Goal: Task Accomplishment & Management: Use online tool/utility

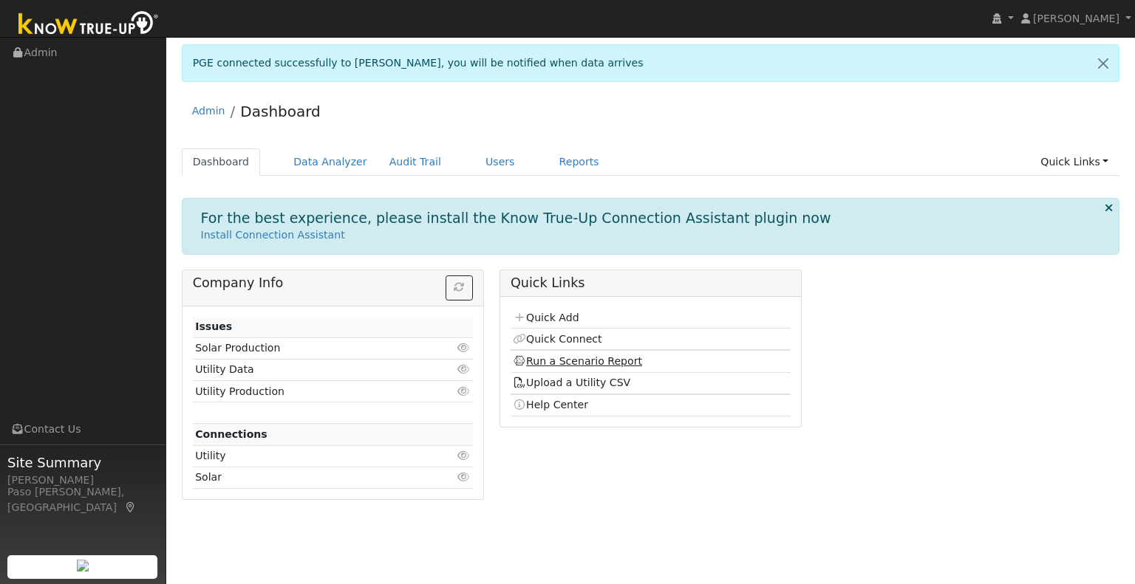
click at [550, 356] on link "Run a Scenario Report" at bounding box center [577, 361] width 129 height 12
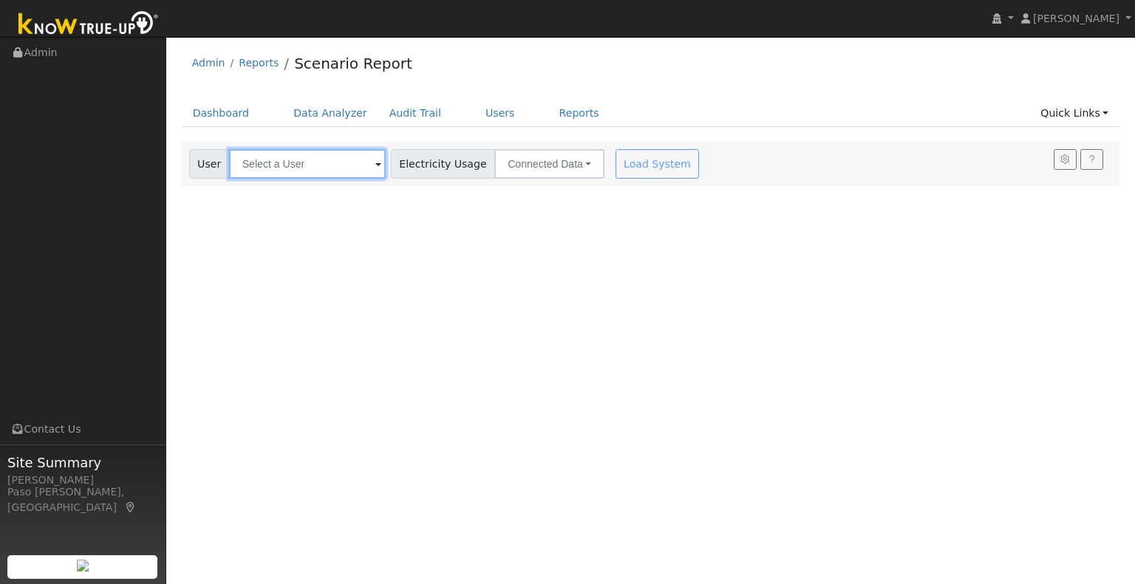
click at [260, 159] on input "text" at bounding box center [307, 164] width 157 height 30
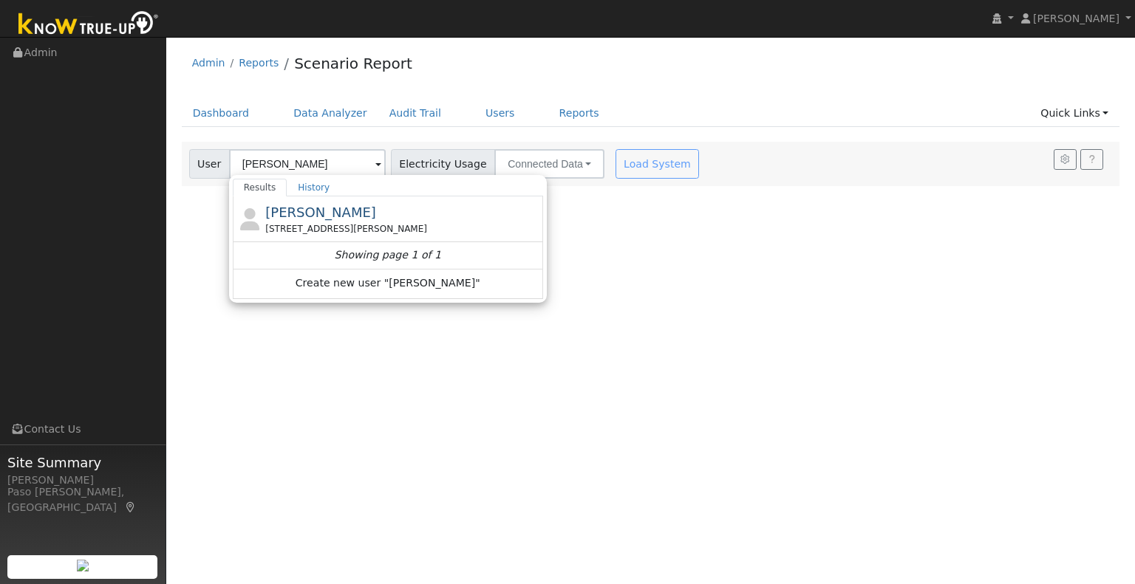
click at [298, 230] on div "[STREET_ADDRESS][PERSON_NAME]" at bounding box center [402, 228] width 274 height 13
type input "[PERSON_NAME]"
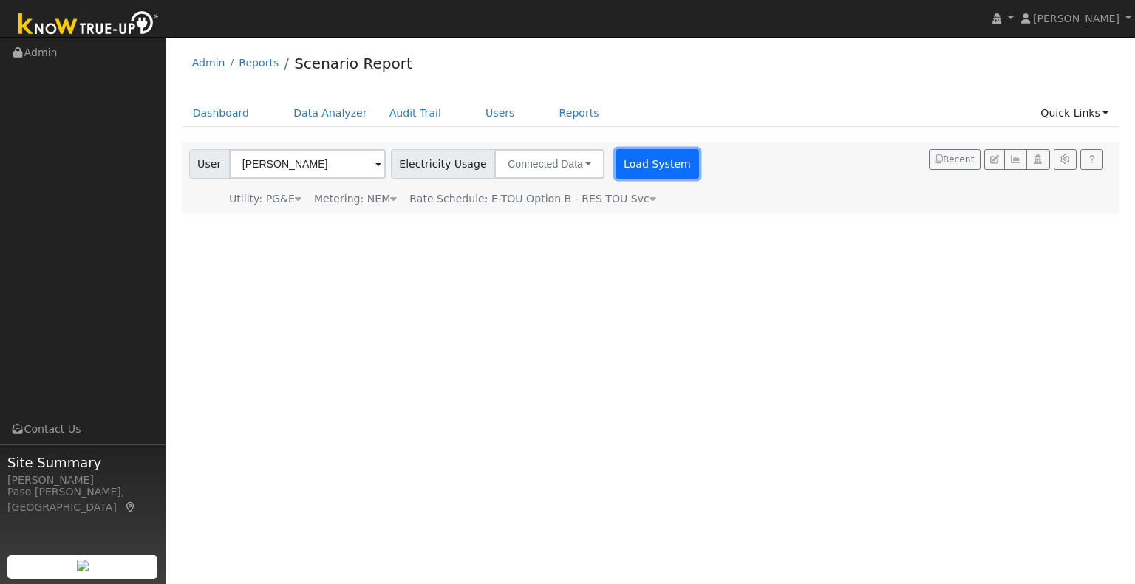
click at [621, 180] on div "User Bernie Gallazio Account Default Account Default Account 888 Alina Lane, Ni…" at bounding box center [445, 178] width 519 height 58
click at [626, 177] on button "Load System" at bounding box center [657, 164] width 84 height 30
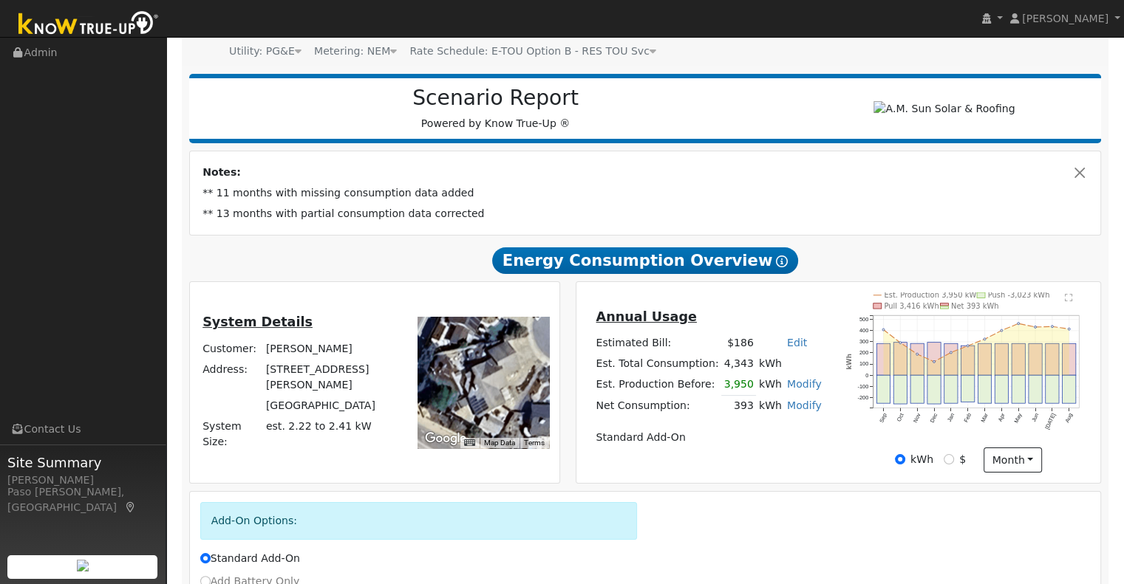
scroll to position [74, 0]
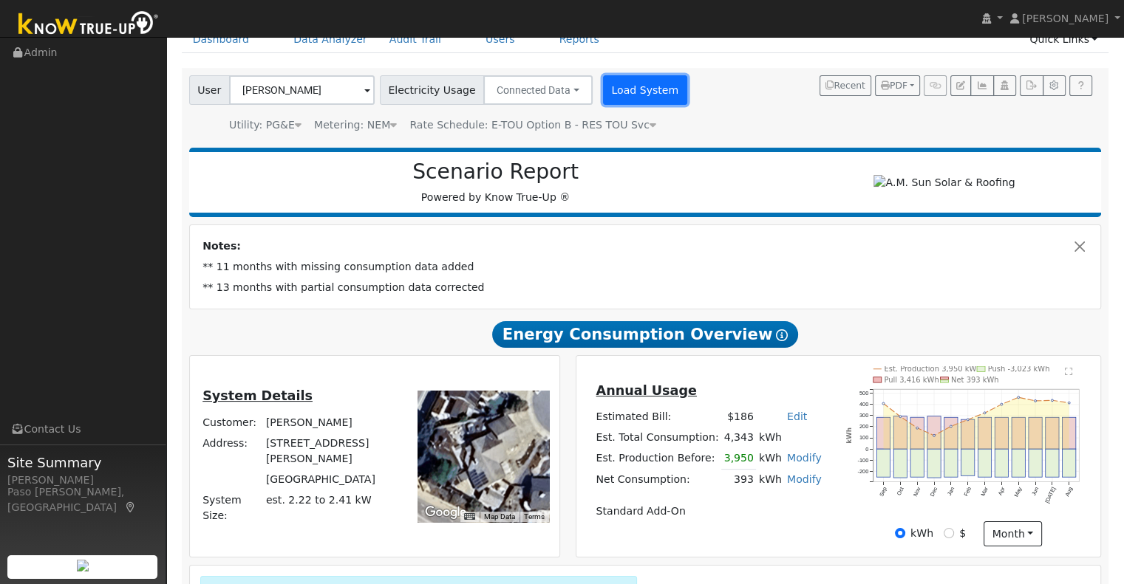
click at [621, 93] on button "Load System" at bounding box center [645, 90] width 84 height 30
click at [609, 100] on button "Load System" at bounding box center [645, 90] width 84 height 30
click at [603, 95] on button "Load System" at bounding box center [645, 90] width 84 height 30
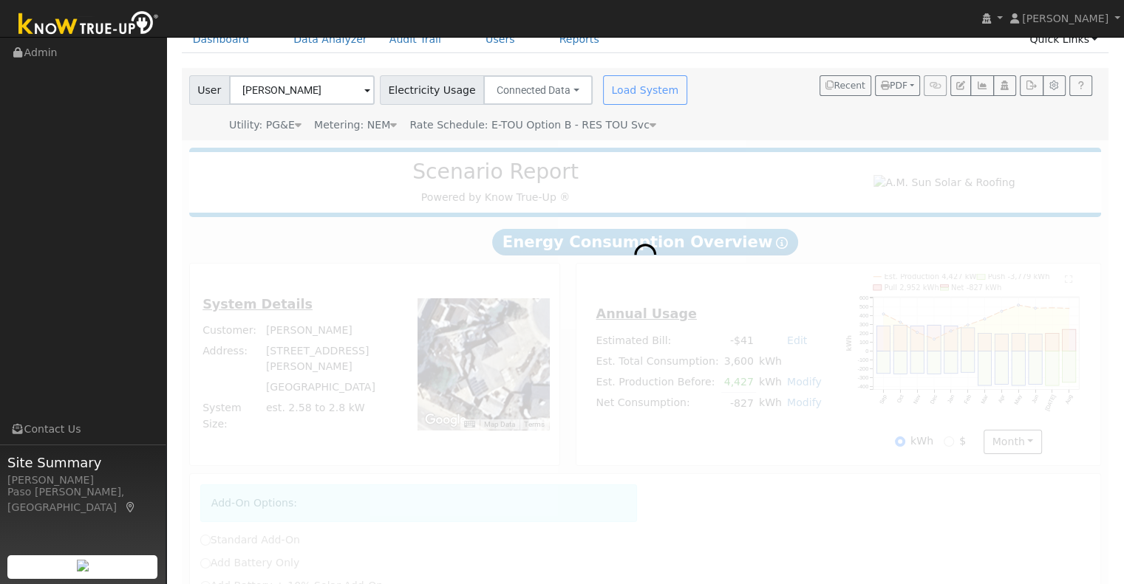
radio input "true"
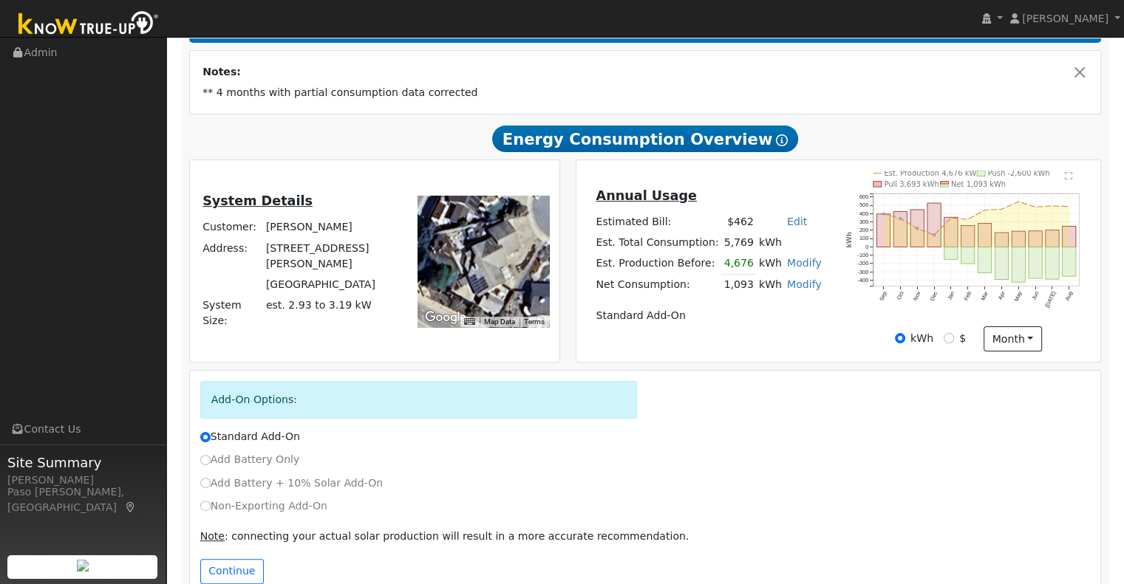
scroll to position [284, 0]
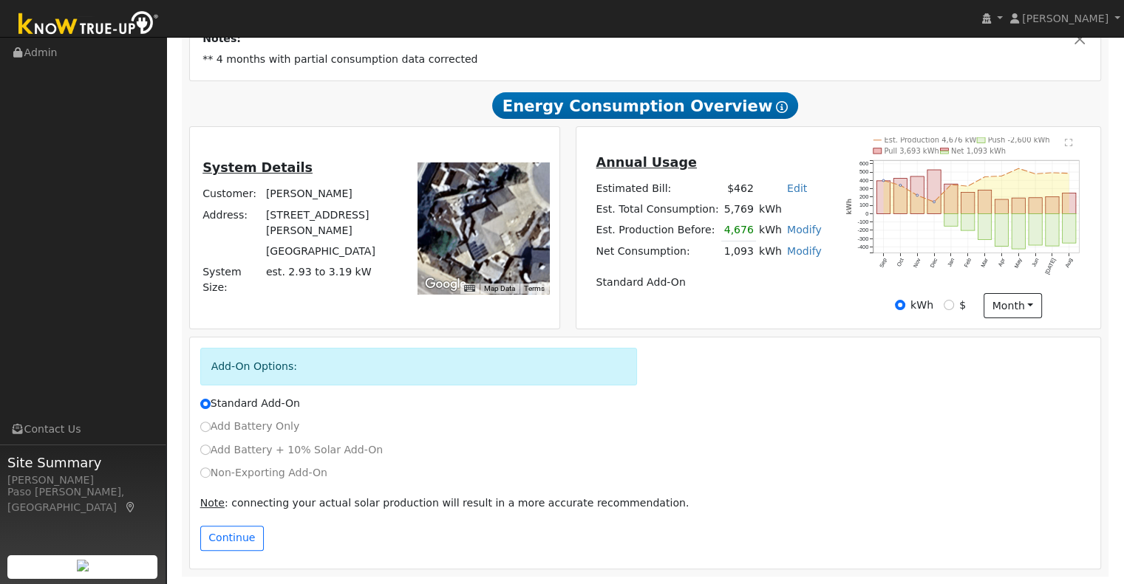
click at [768, 209] on td "kWh" at bounding box center [790, 209] width 68 height 21
click at [787, 230] on link "Modify" at bounding box center [804, 230] width 35 height 12
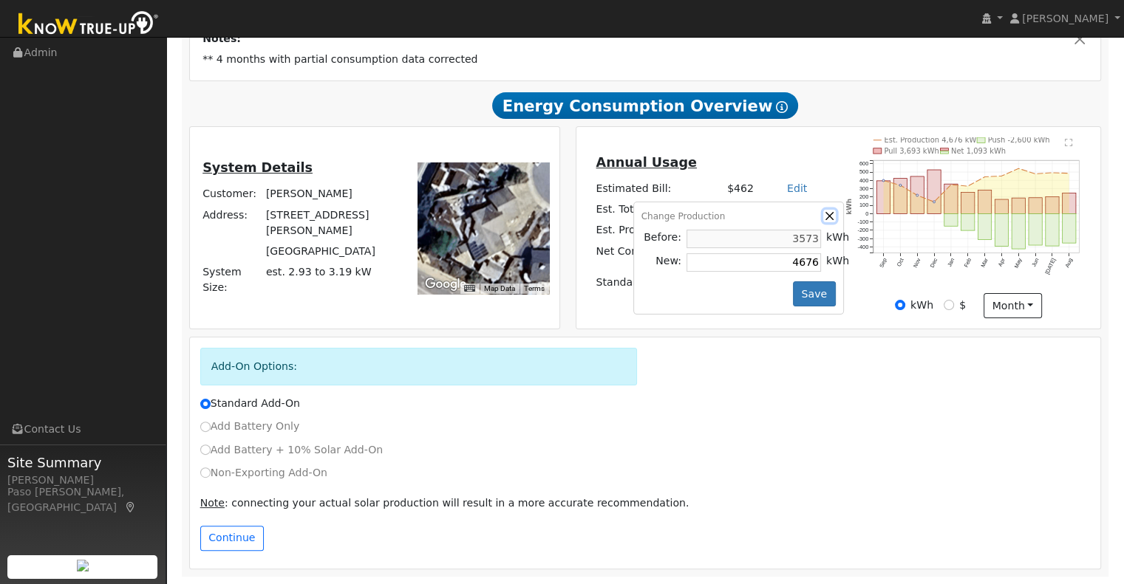
click at [823, 216] on button "button" at bounding box center [829, 216] width 13 height 13
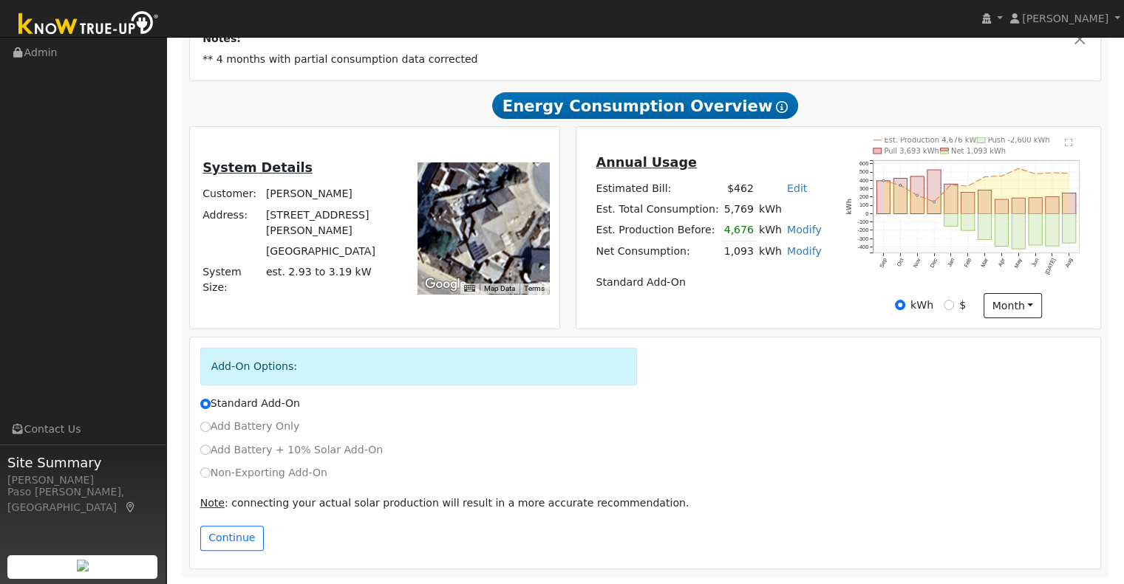
click at [788, 253] on link "Modify" at bounding box center [804, 251] width 35 height 12
click at [827, 222] on div "Annual Usage Estimated Bill: $462 Edit Estimated Bill $ Annual Est. Total Consu…" at bounding box center [707, 227] width 259 height 151
click at [788, 227] on link "Modify" at bounding box center [804, 230] width 35 height 12
type input "4676"
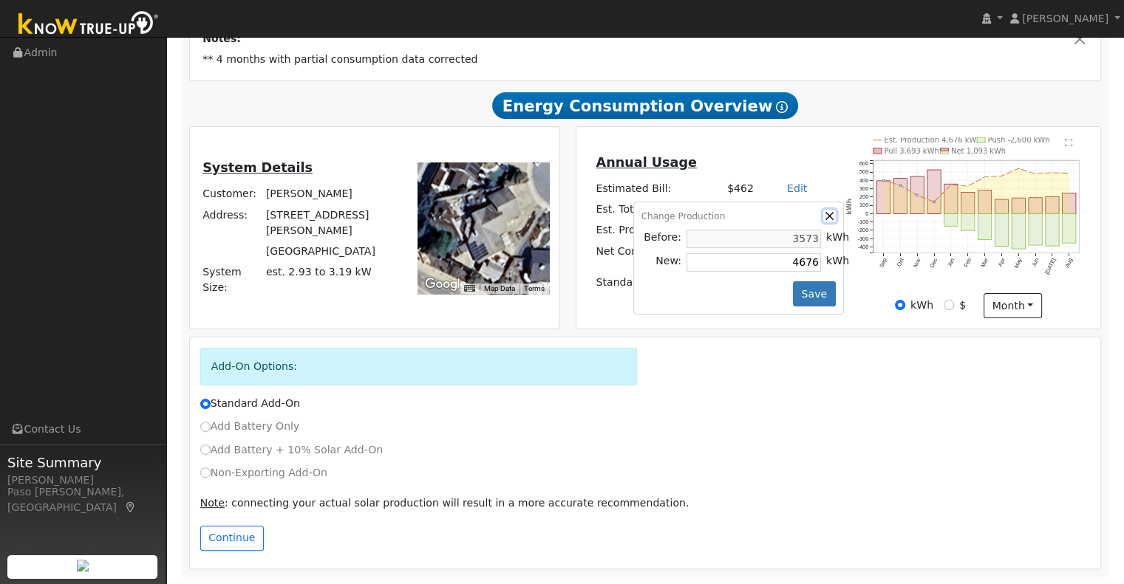
click at [823, 218] on button "button" at bounding box center [829, 216] width 13 height 13
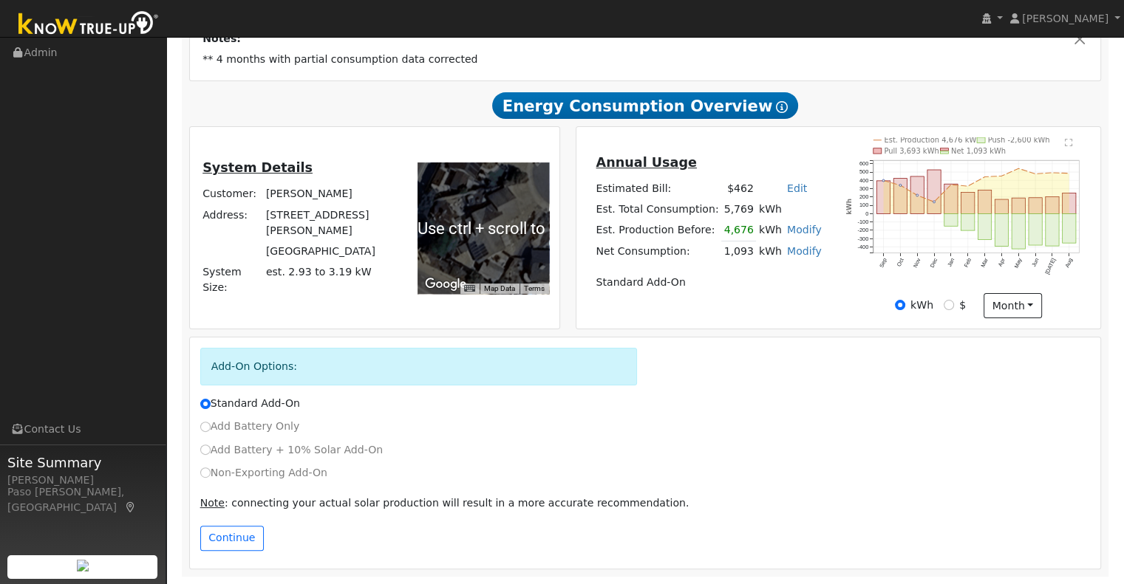
scroll to position [0, 0]
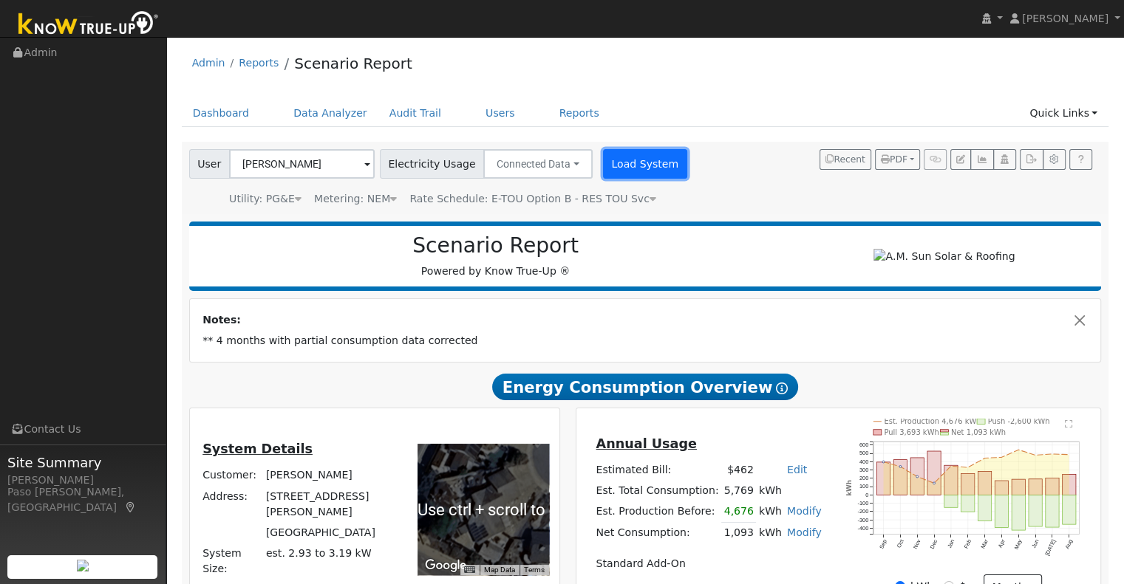
click at [603, 160] on button "Load System" at bounding box center [645, 164] width 84 height 30
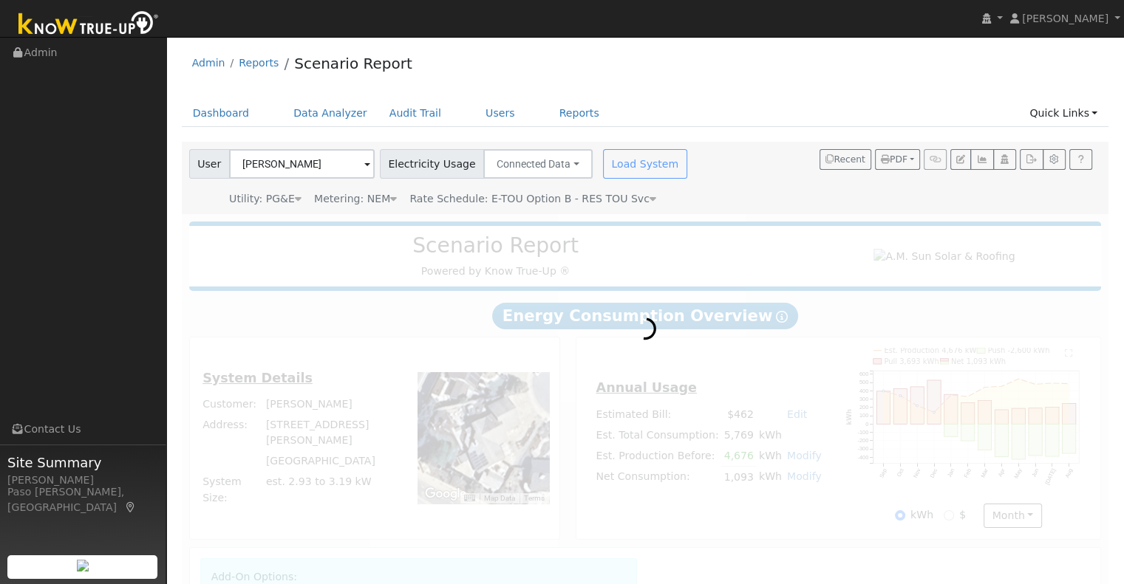
radio input "true"
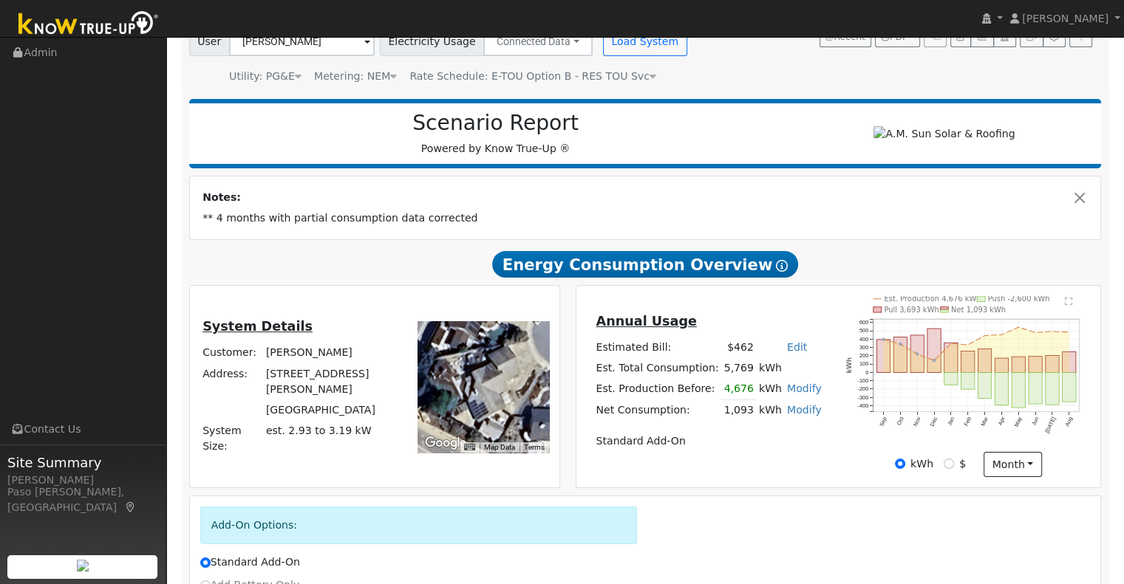
scroll to position [148, 0]
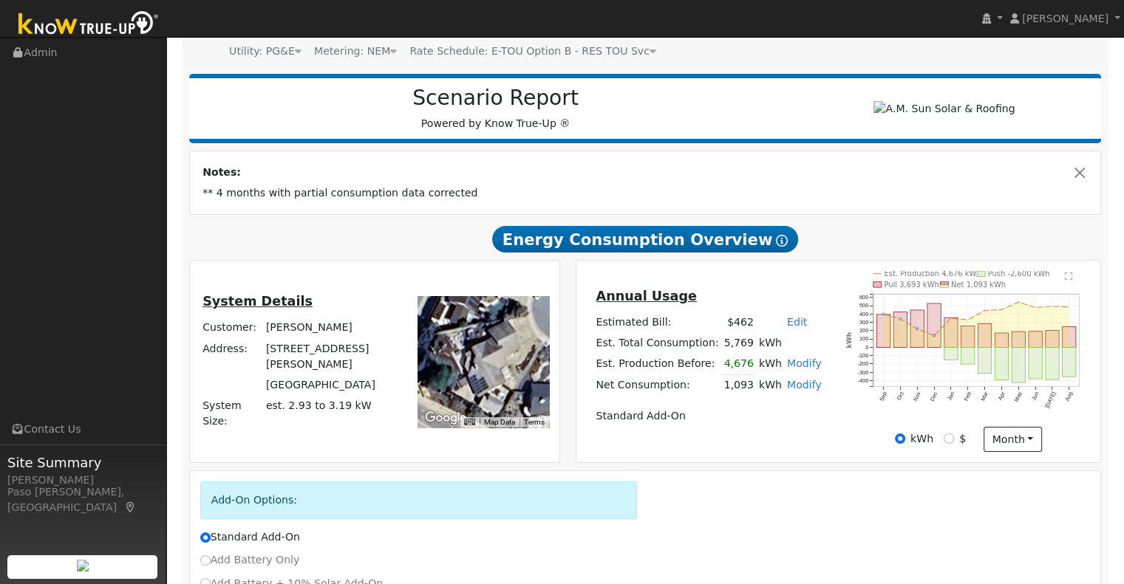
click at [787, 369] on link "Modify" at bounding box center [804, 364] width 35 height 12
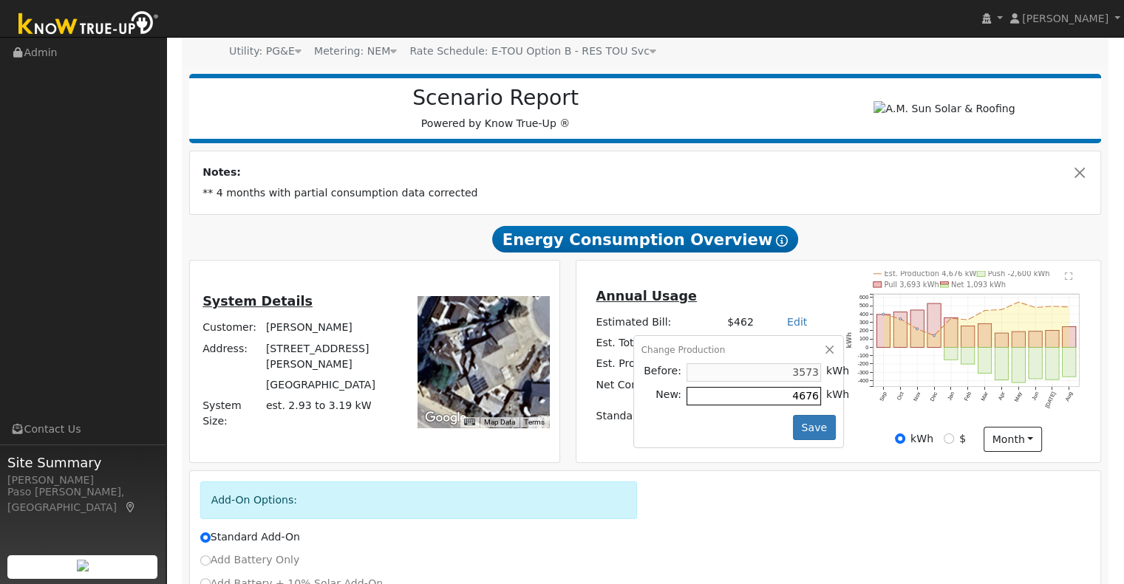
click at [764, 400] on input "4676" at bounding box center [753, 396] width 134 height 18
drag, startPoint x: 760, startPoint y: 401, endPoint x: 808, endPoint y: 401, distance: 48.0
click at [808, 401] on tr "New: 4676 kWh" at bounding box center [746, 396] width 211 height 24
type input "5500"
click at [799, 437] on button "Save" at bounding box center [814, 427] width 43 height 25
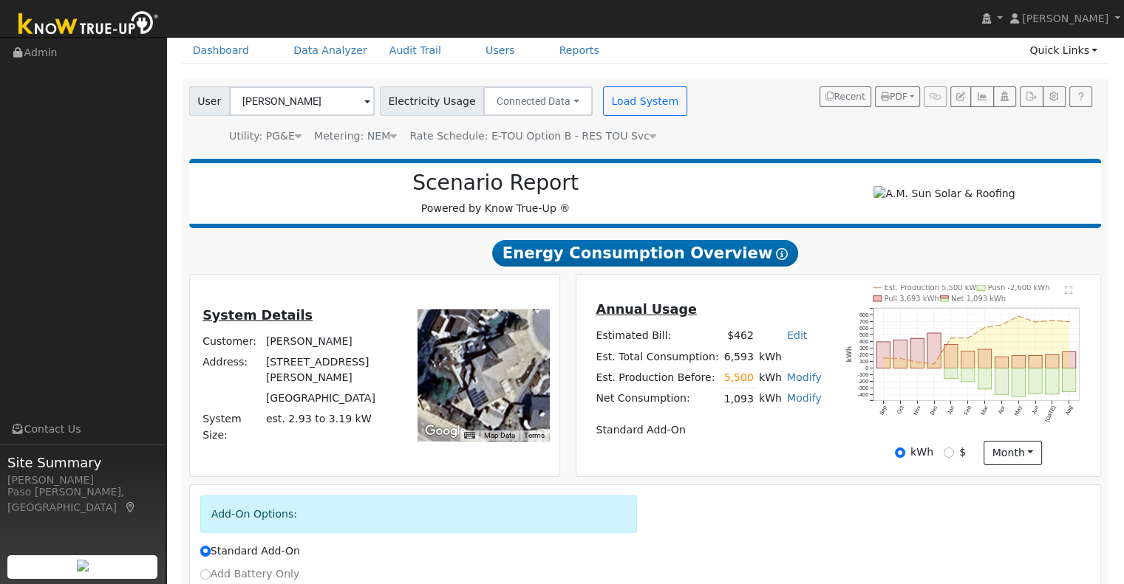
scroll to position [0, 0]
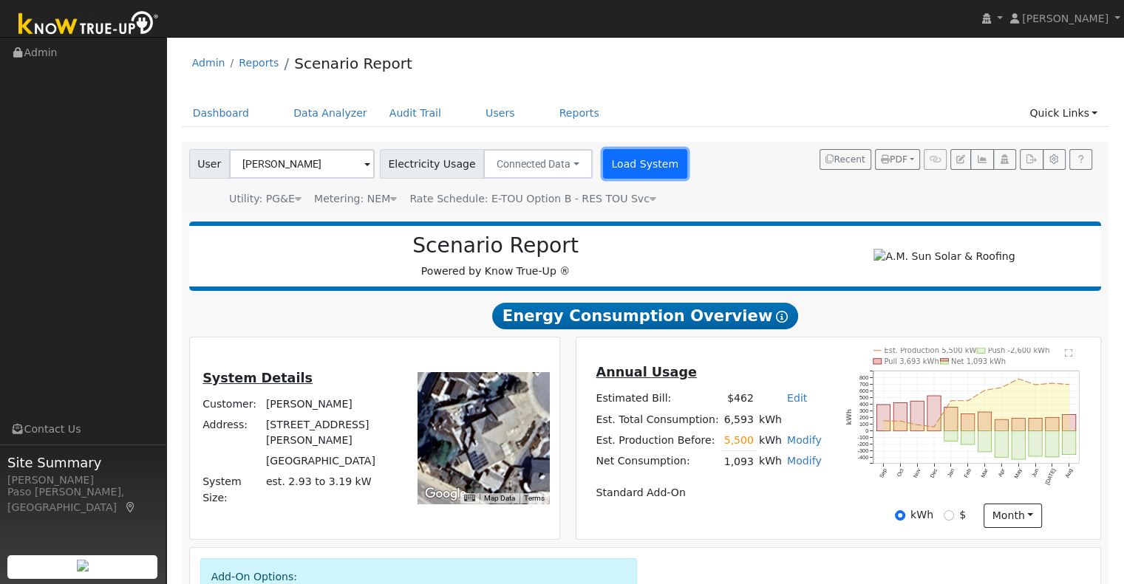
click at [603, 164] on button "Load System" at bounding box center [645, 164] width 84 height 30
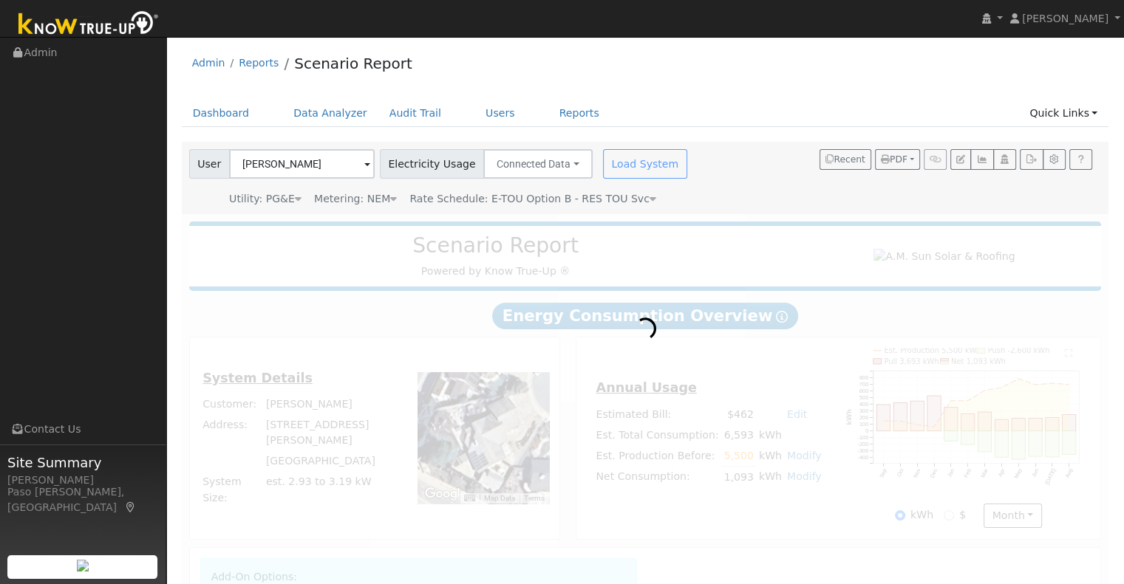
radio input "true"
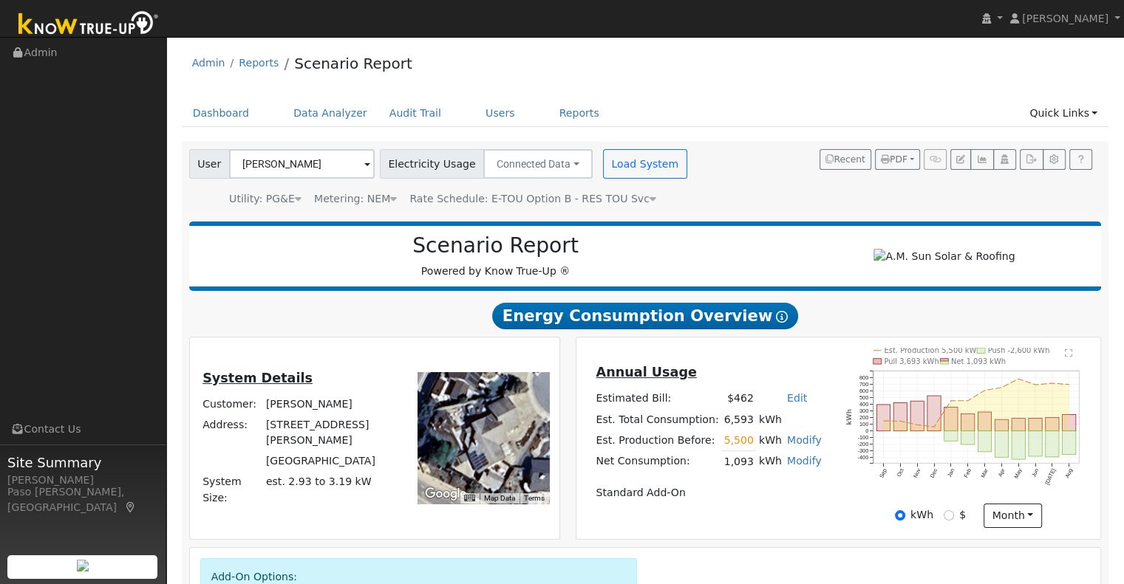
click at [788, 446] on link "Modify" at bounding box center [804, 440] width 35 height 12
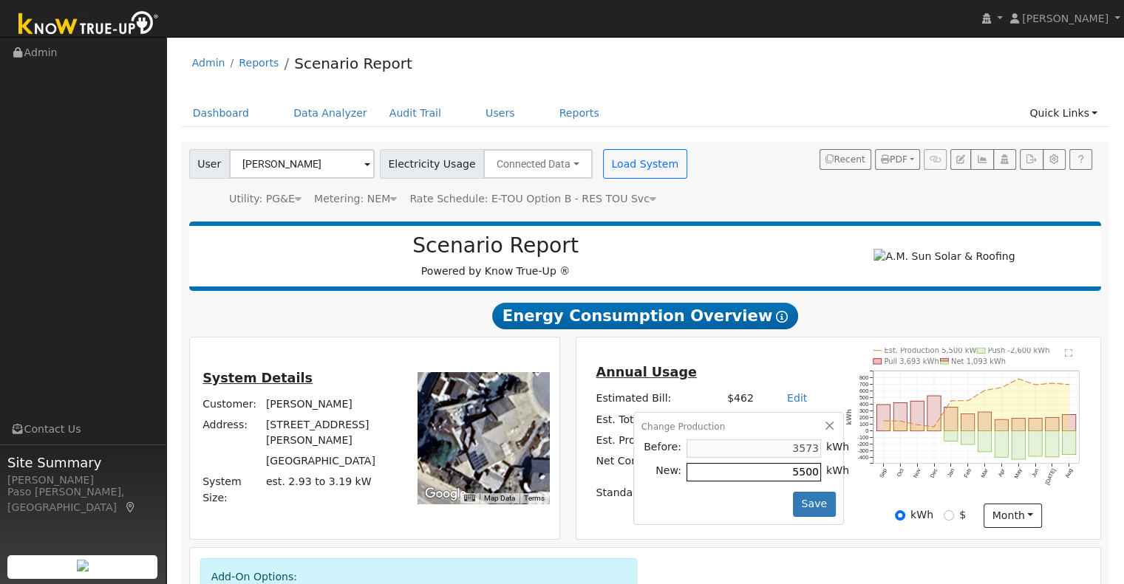
click at [754, 474] on input "5500" at bounding box center [753, 472] width 134 height 18
click at [823, 428] on button "button" at bounding box center [829, 426] width 13 height 13
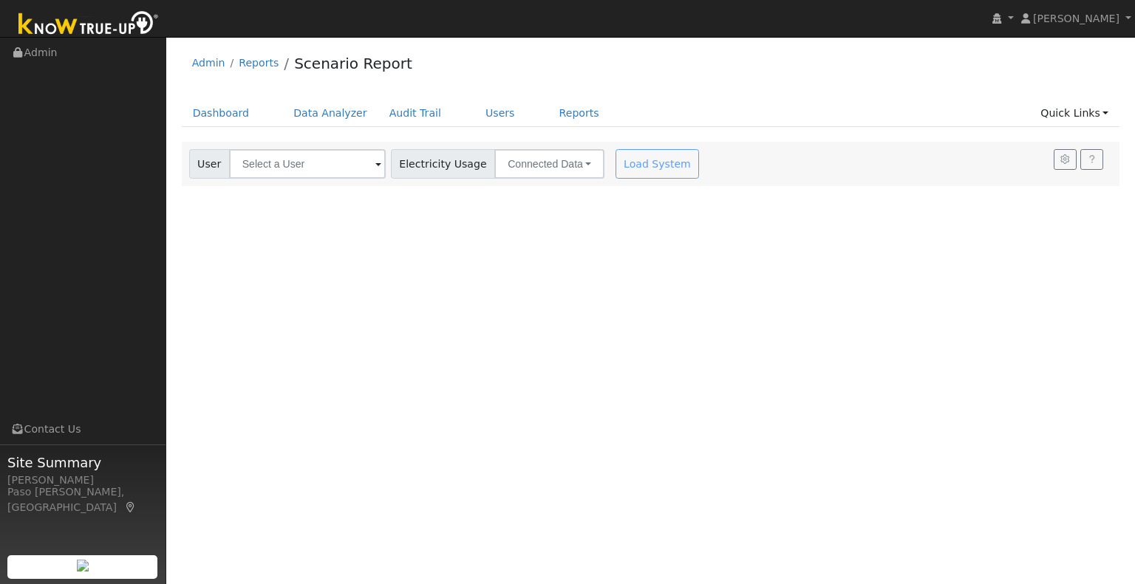
click at [316, 149] on div "User Account Select an Ac... Electricity Usage Connected Data Connected Data Es…" at bounding box center [445, 161] width 519 height 35
click at [310, 159] on input "text" at bounding box center [307, 164] width 157 height 30
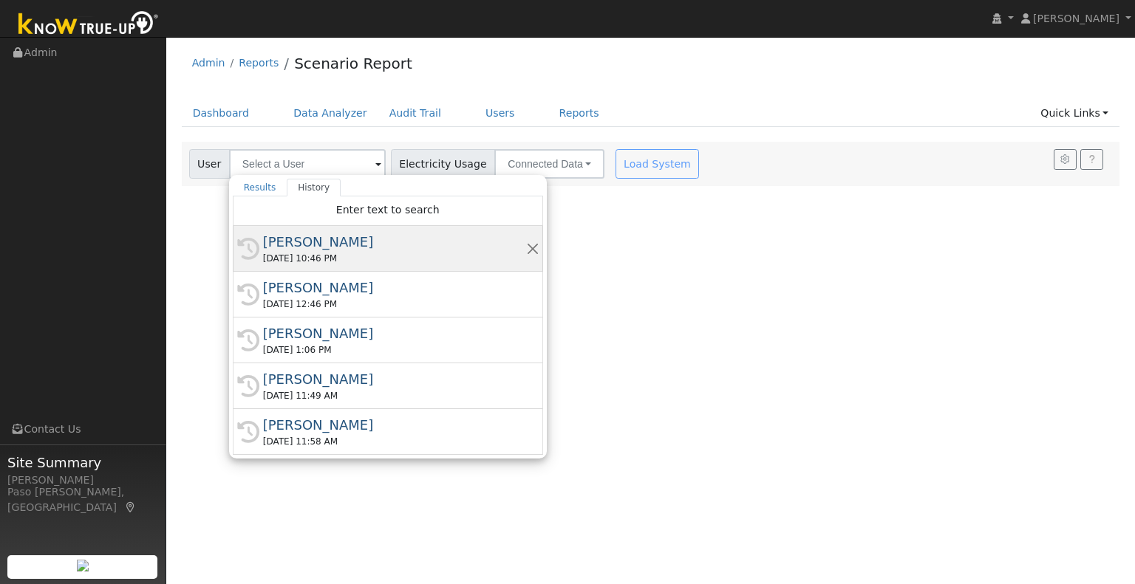
click at [334, 259] on div "[DATE] 10:46 PM" at bounding box center [394, 258] width 263 height 13
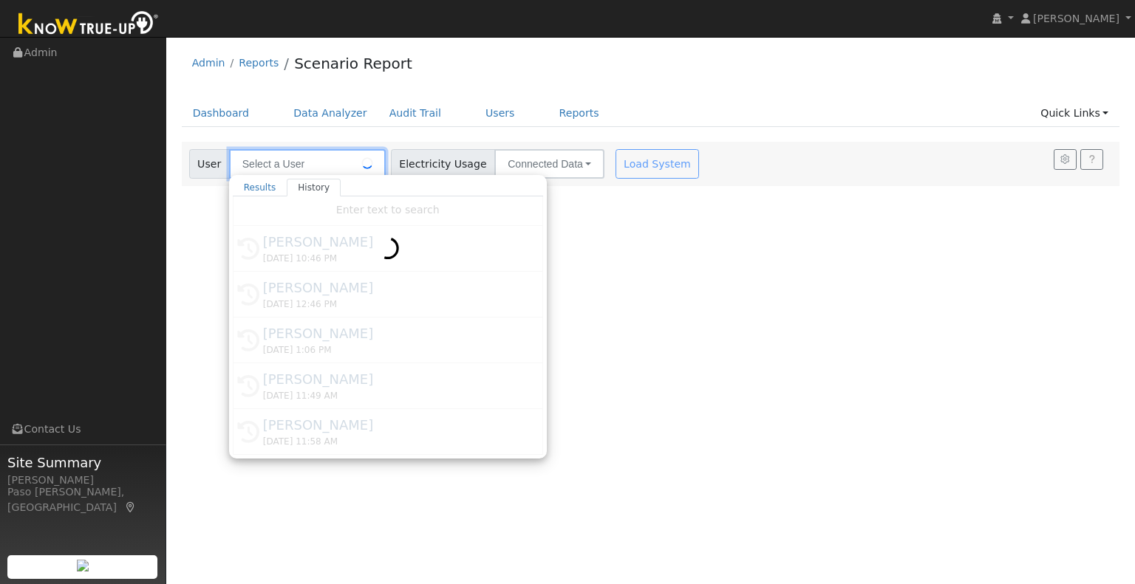
type input "[PERSON_NAME]"
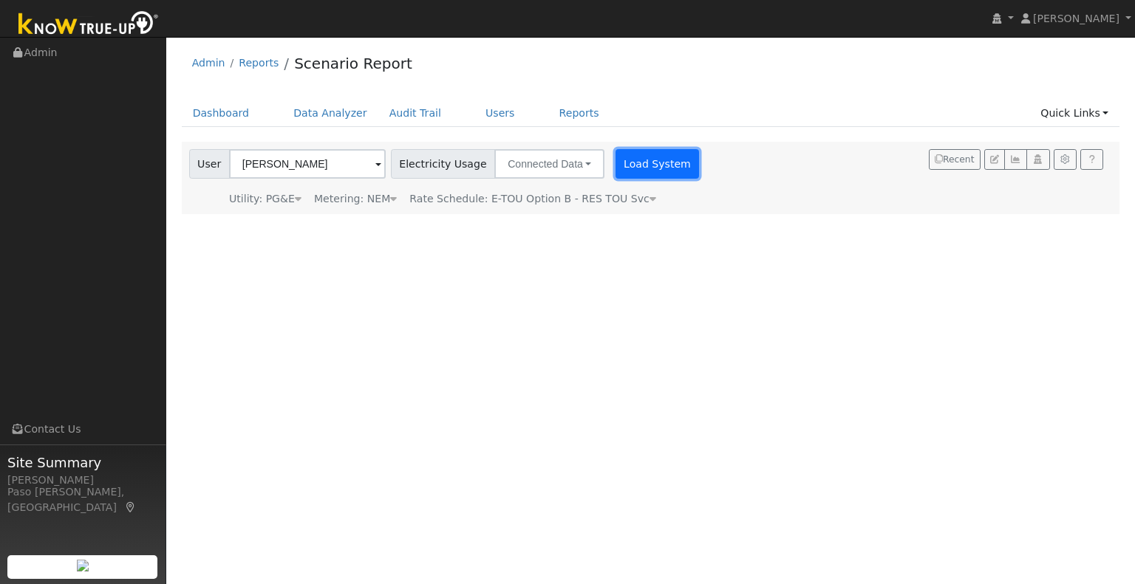
click at [636, 172] on button "Load System" at bounding box center [657, 164] width 84 height 30
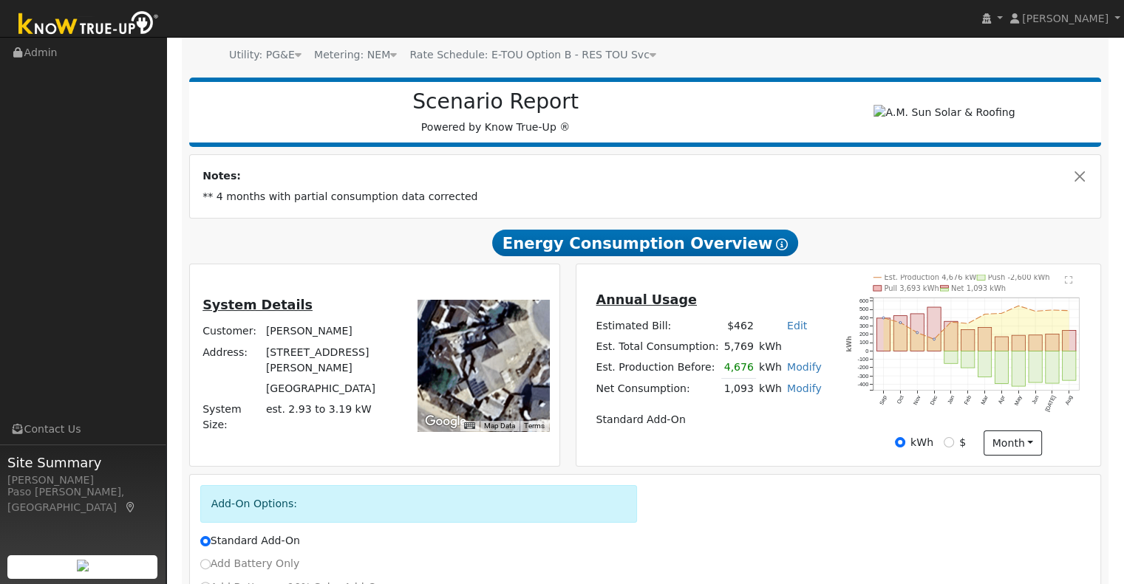
scroll to position [148, 0]
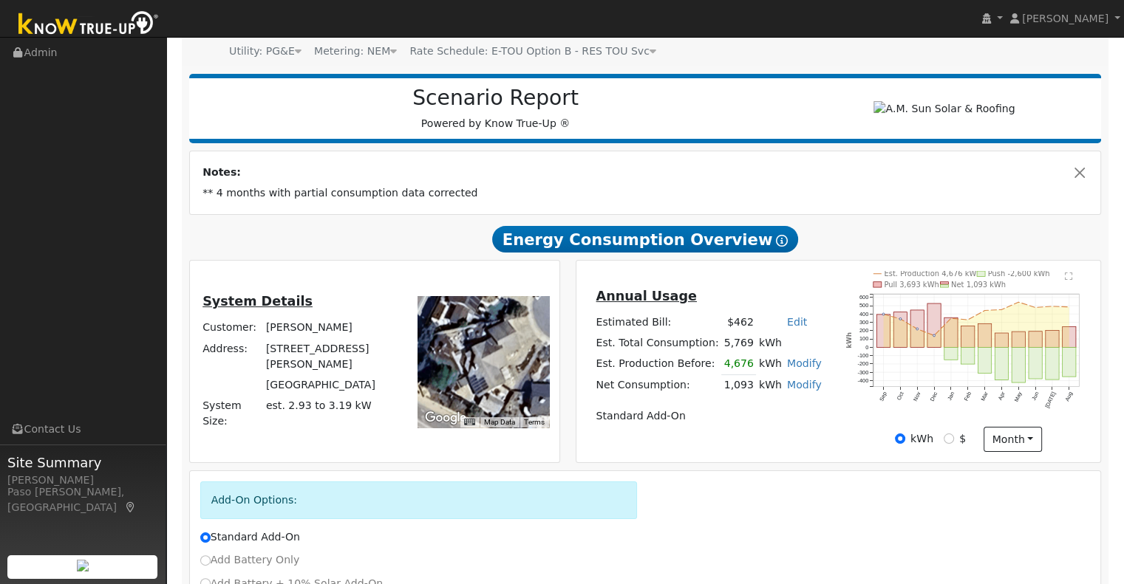
click at [804, 391] on link "Modify" at bounding box center [804, 385] width 35 height 12
click at [689, 406] on link "Add Consumption" at bounding box center [718, 408] width 180 height 21
type input "1093"
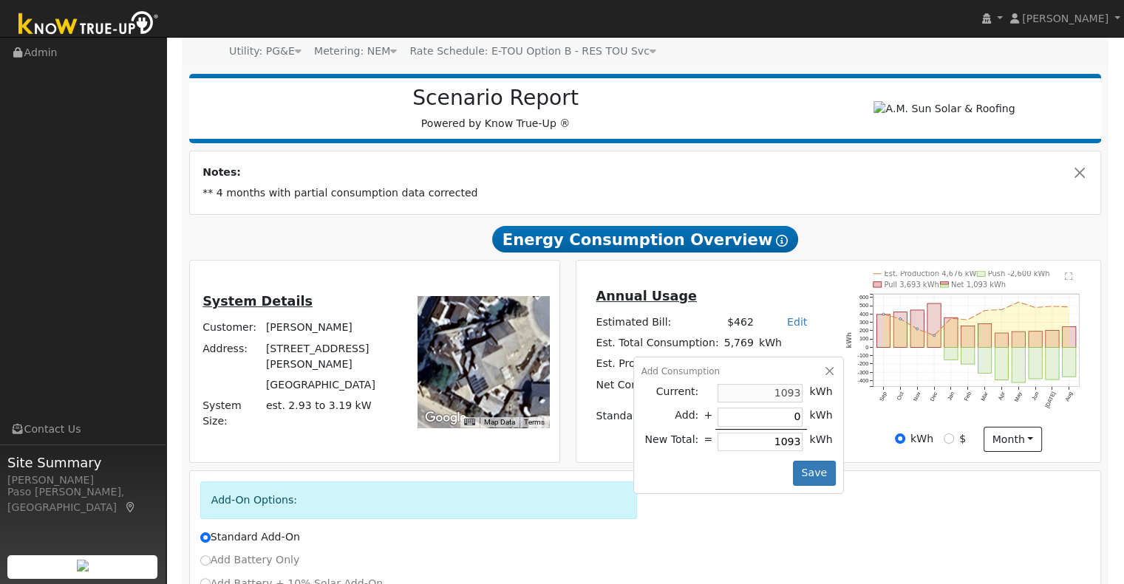
type input "2"
type input "1095"
type input "20"
type input "1113"
type input "200"
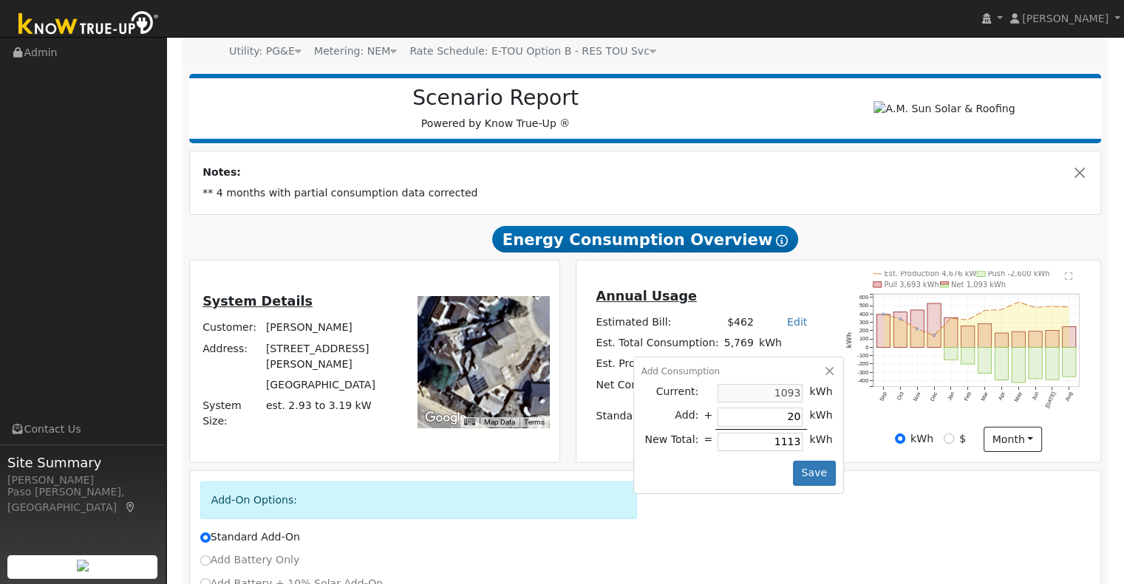
type input "1293"
type input "20"
type input "1113"
type input "2"
type input "1095"
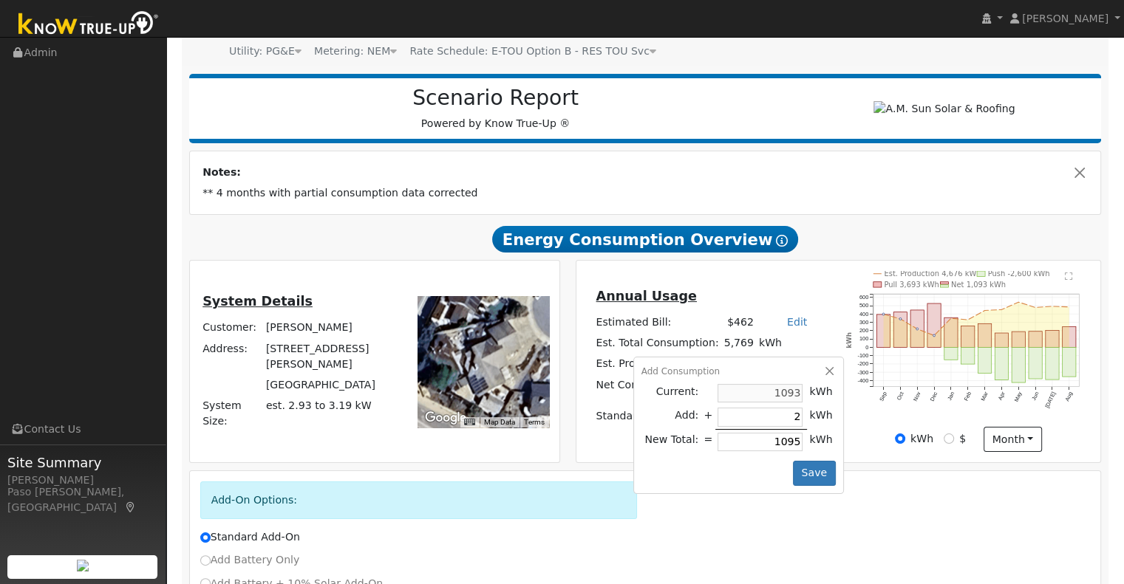
type input "24"
type input "1117"
type input "240"
type input "1333"
type input "2400"
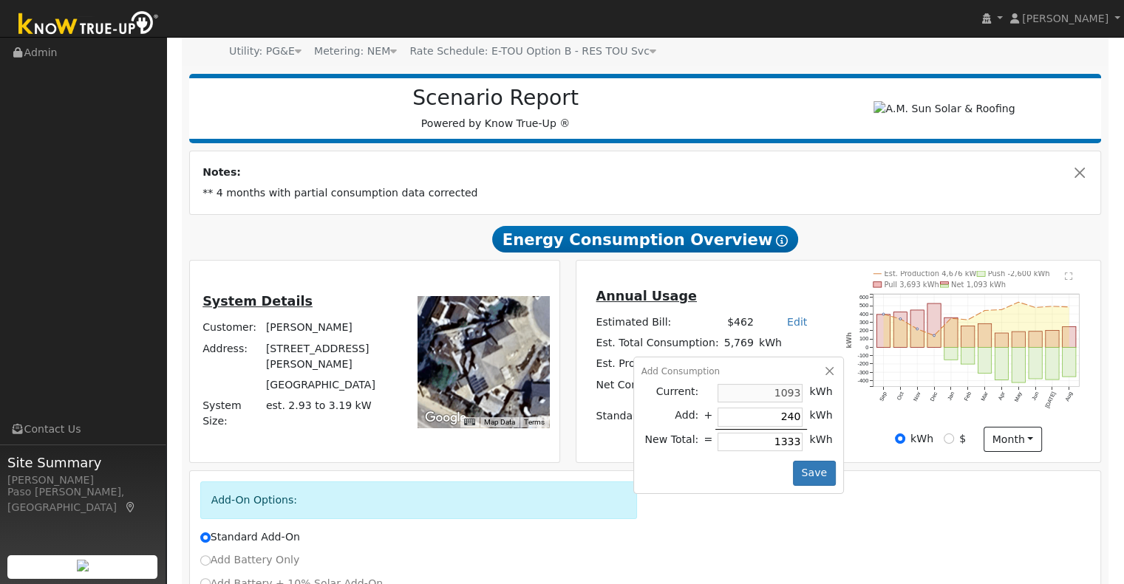
type input "3493"
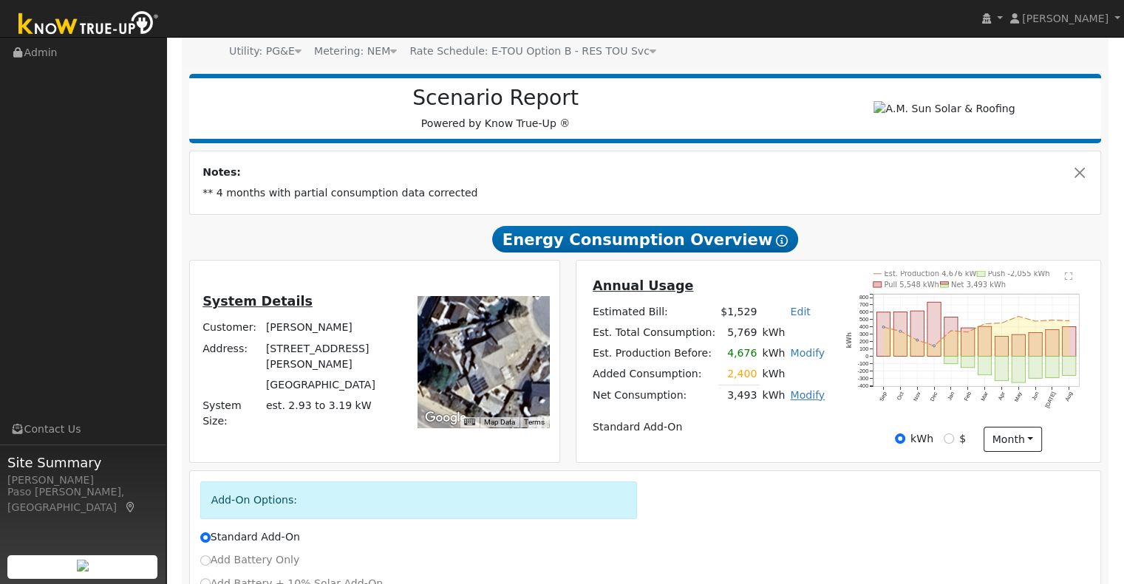
click at [790, 401] on link "Modify" at bounding box center [807, 395] width 35 height 12
click at [759, 437] on div "Edit Consumption Remove Existing Solar System Add Electric Vehicle" at bounding box center [720, 451] width 181 height 97
click at [807, 401] on link "Modify" at bounding box center [807, 395] width 35 height 12
click at [731, 421] on link "Edit Consumption" at bounding box center [721, 419] width 180 height 21
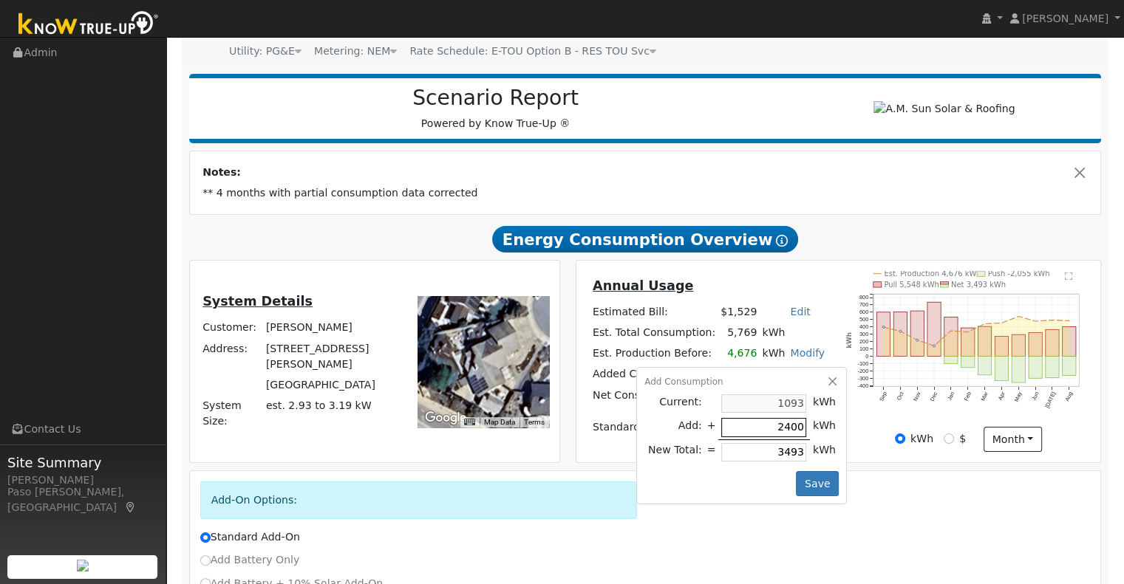
type input "0"
type input "1093"
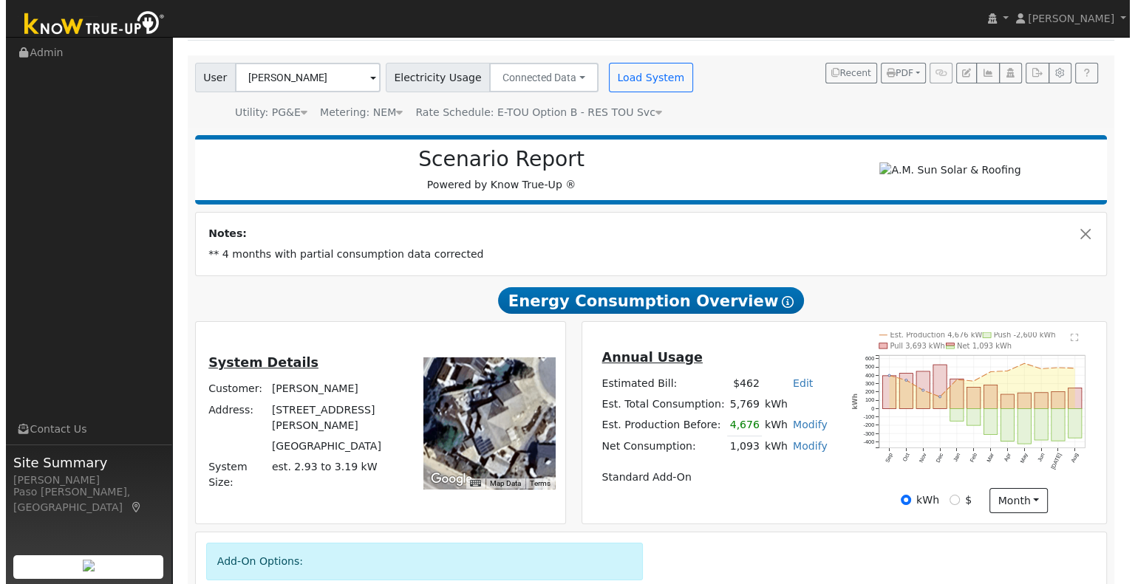
scroll to position [0, 0]
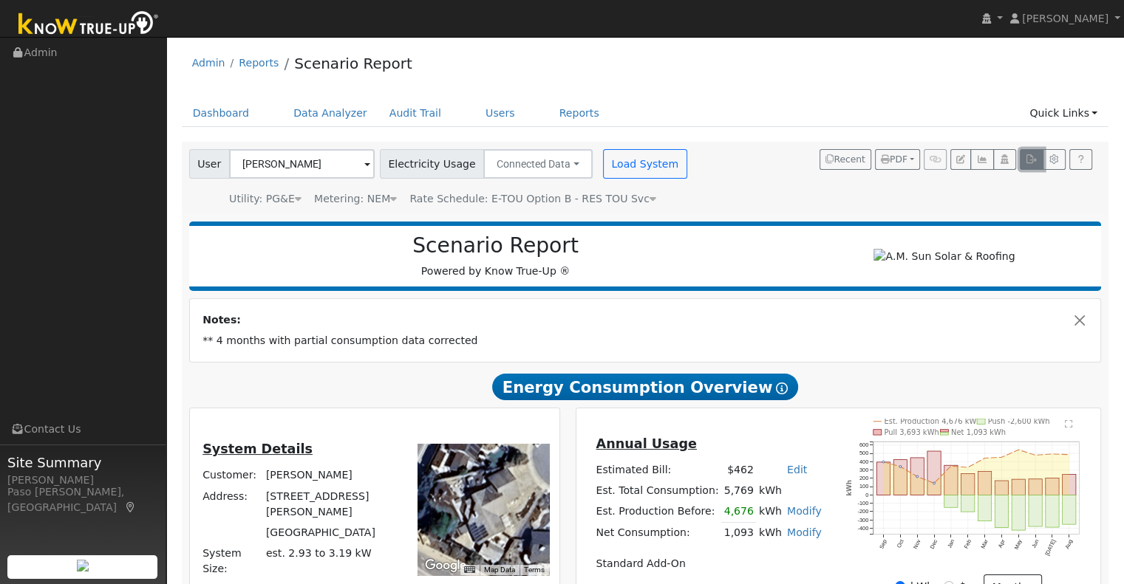
click at [1022, 160] on button "button" at bounding box center [1030, 159] width 23 height 21
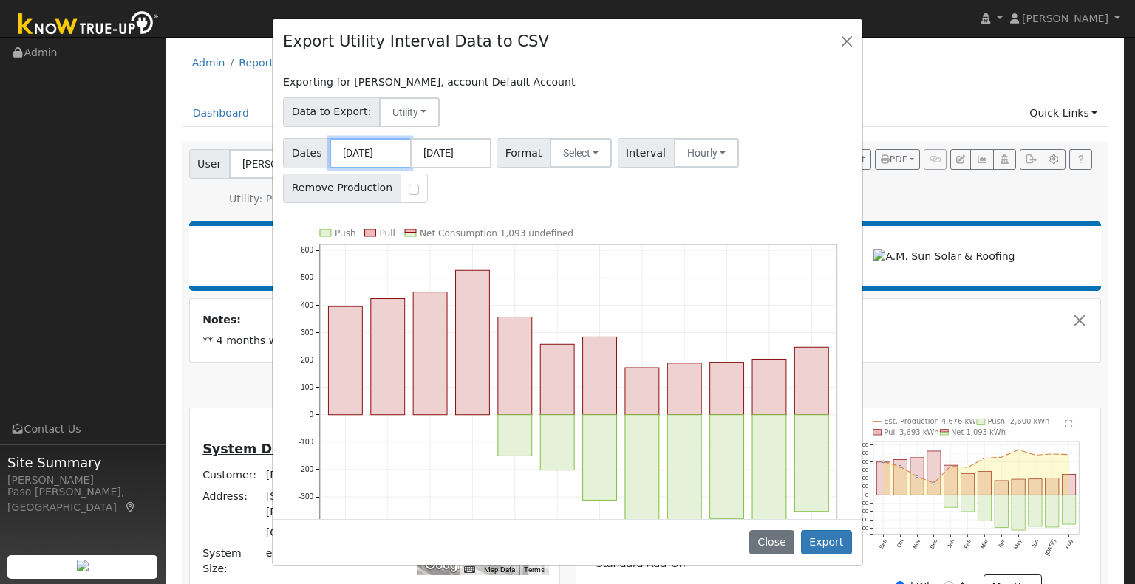
click at [366, 153] on input "[DATE]" at bounding box center [369, 153] width 81 height 30
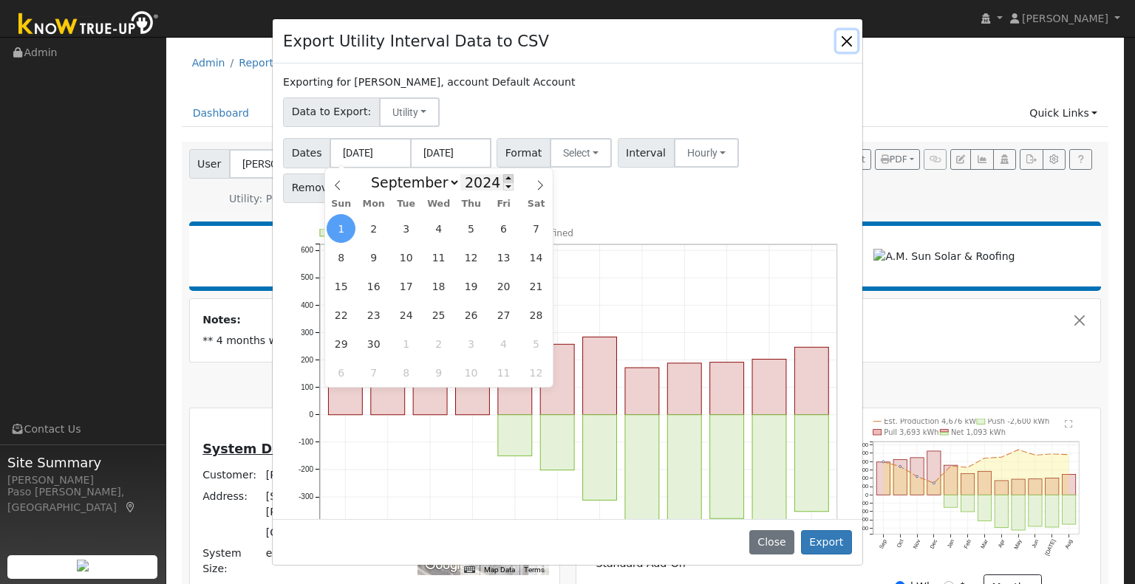
click at [503, 179] on span at bounding box center [508, 178] width 10 height 8
type input "2025"
click at [451, 185] on select "January February March April May June July August September October November De…" at bounding box center [411, 183] width 97 height 18
select select "0"
click at [375, 174] on select "January February March April May June July August September October November De…" at bounding box center [411, 183] width 97 height 18
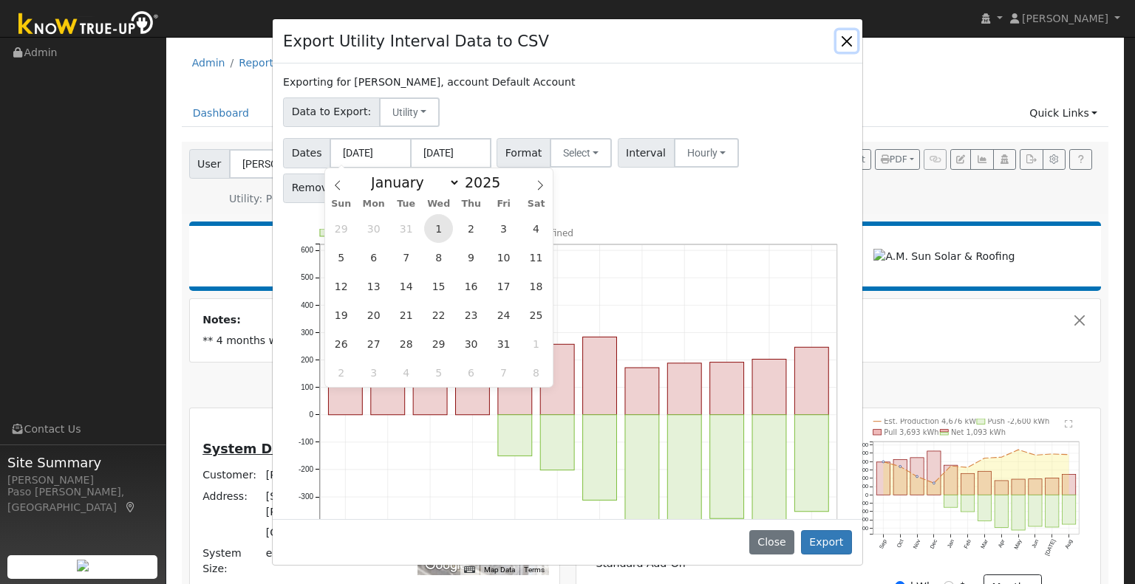
click at [440, 226] on span "1" at bounding box center [438, 228] width 29 height 29
type input "[DATE]"
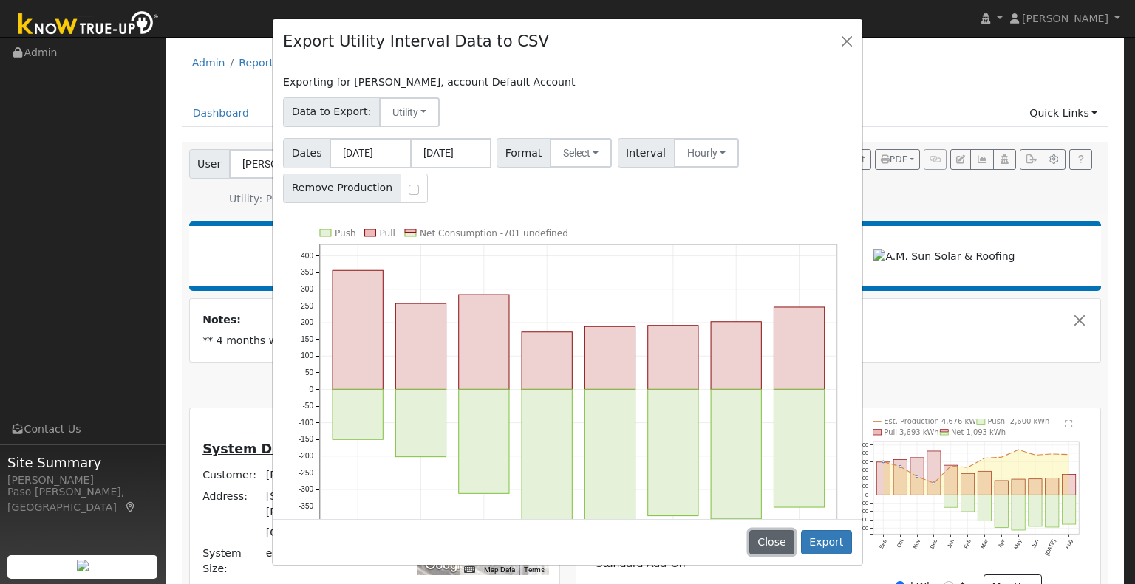
click at [770, 537] on button "Close" at bounding box center [771, 542] width 45 height 25
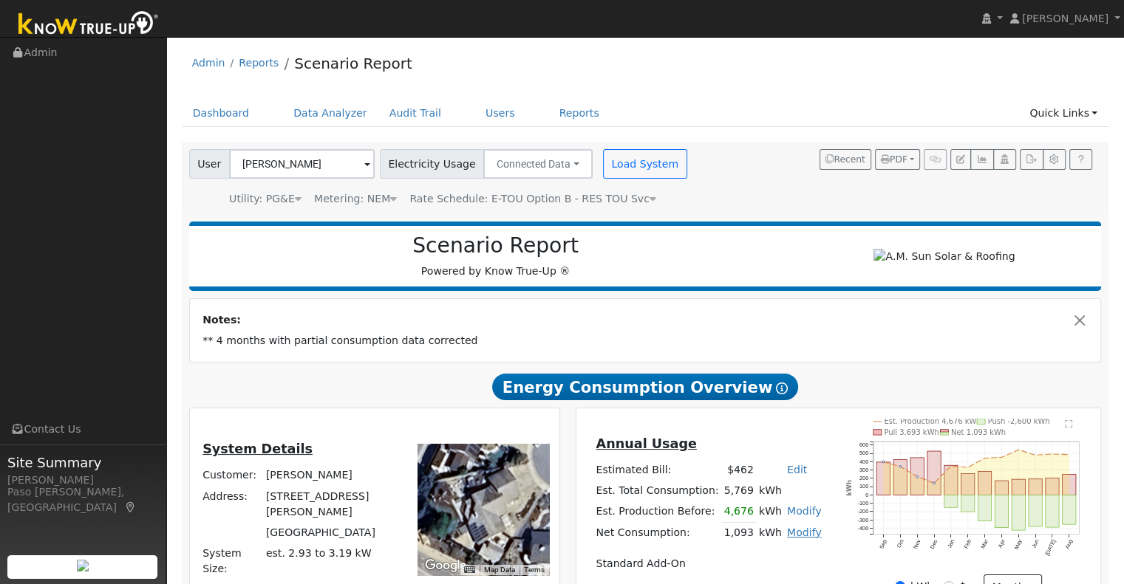
click at [787, 536] on link "Modify" at bounding box center [804, 533] width 35 height 12
click at [782, 444] on link "Add Consumption" at bounding box center [718, 444] width 180 height 21
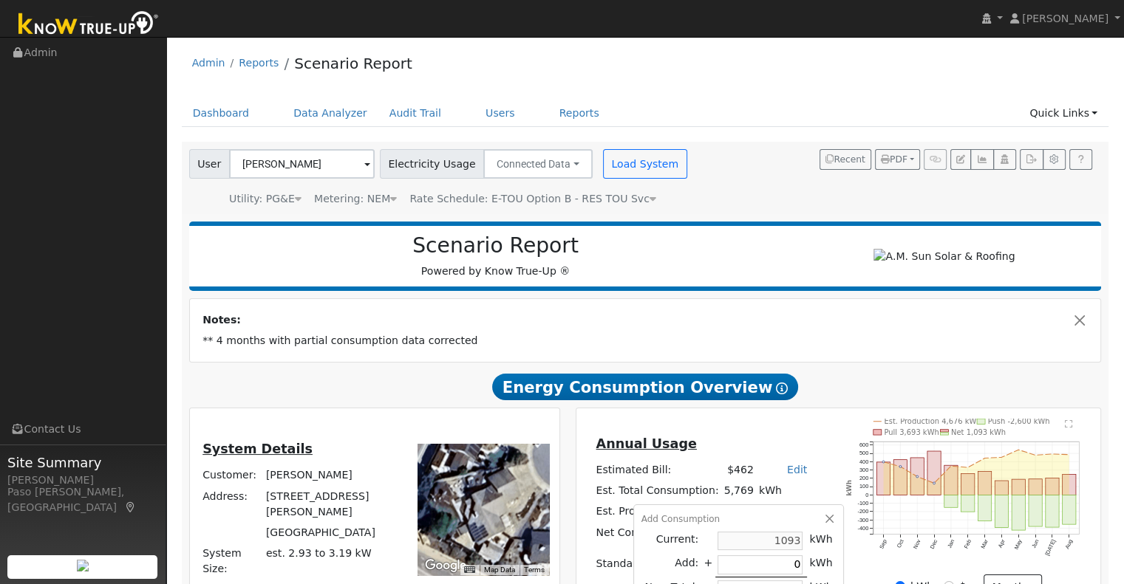
type input "2"
type input "1095"
type input "24"
type input "1117"
type input "240"
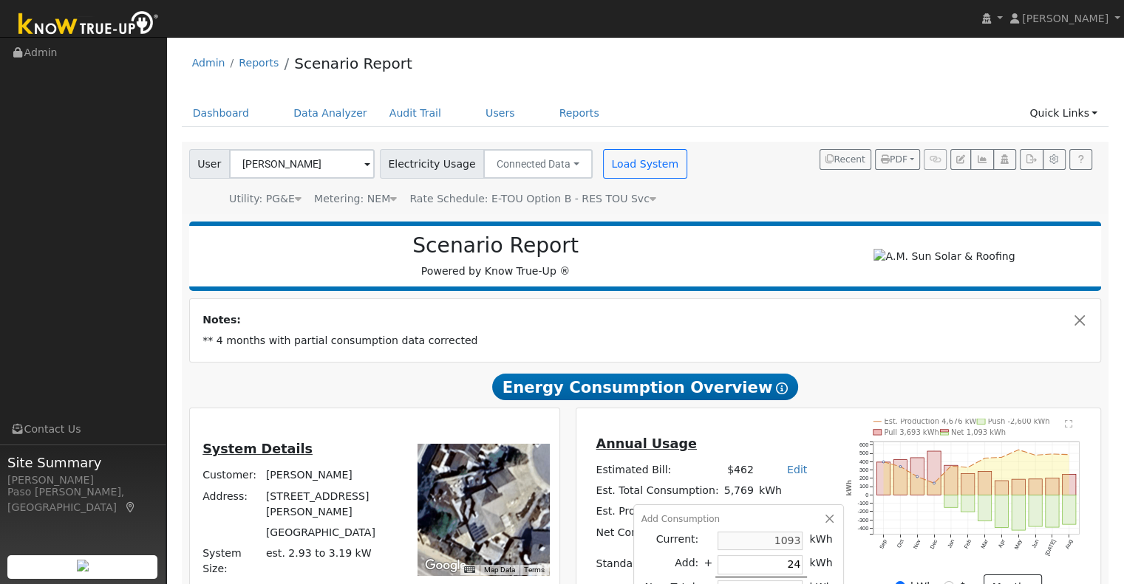
type input "1333"
type input "2400"
type input "3493"
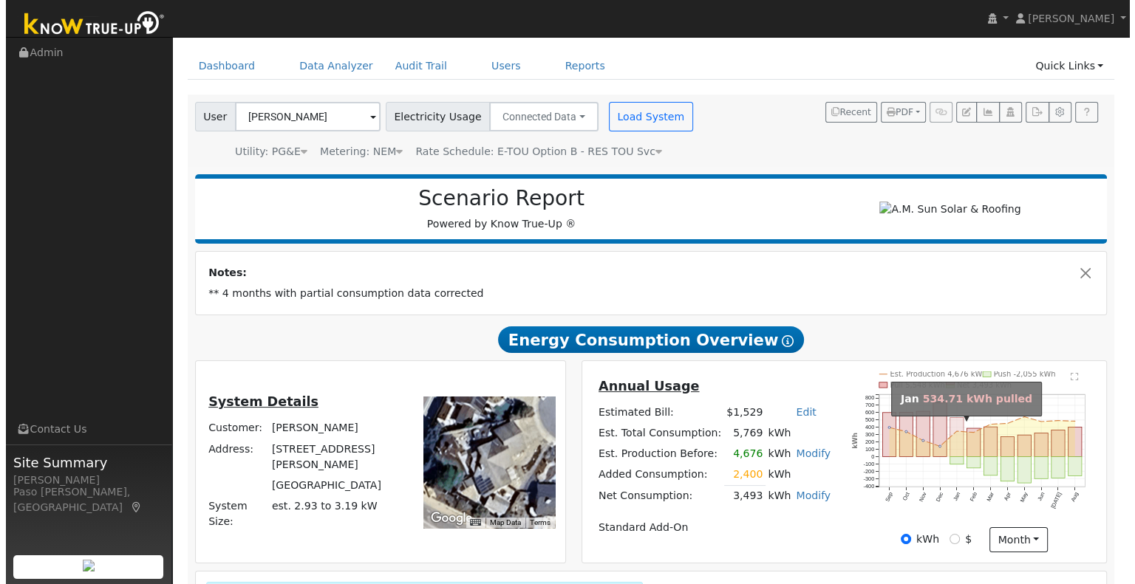
scroll to position [74, 0]
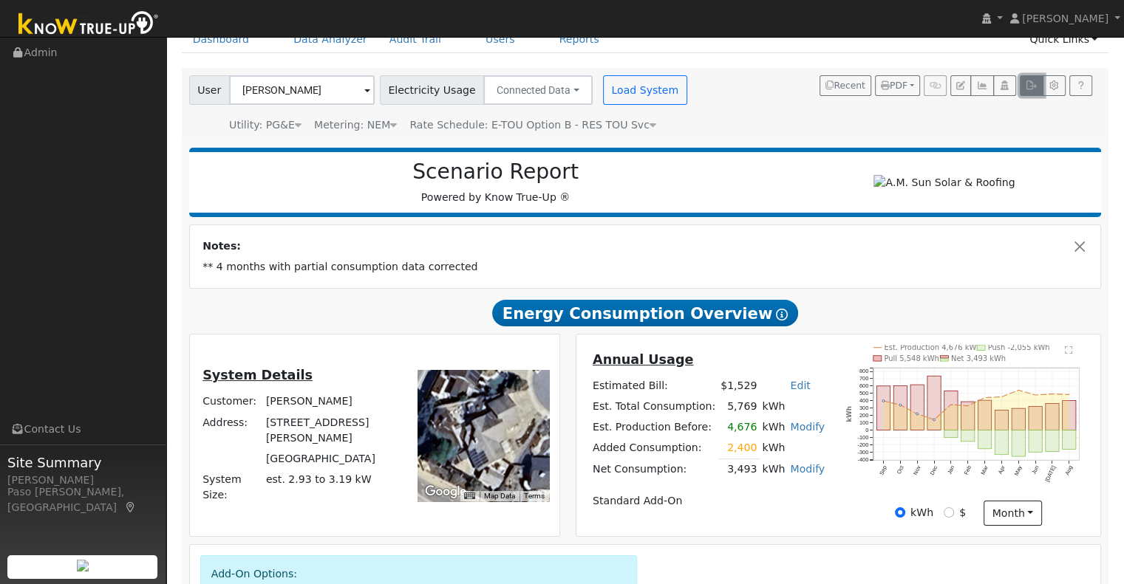
click at [1026, 86] on icon "button" at bounding box center [1030, 85] width 11 height 9
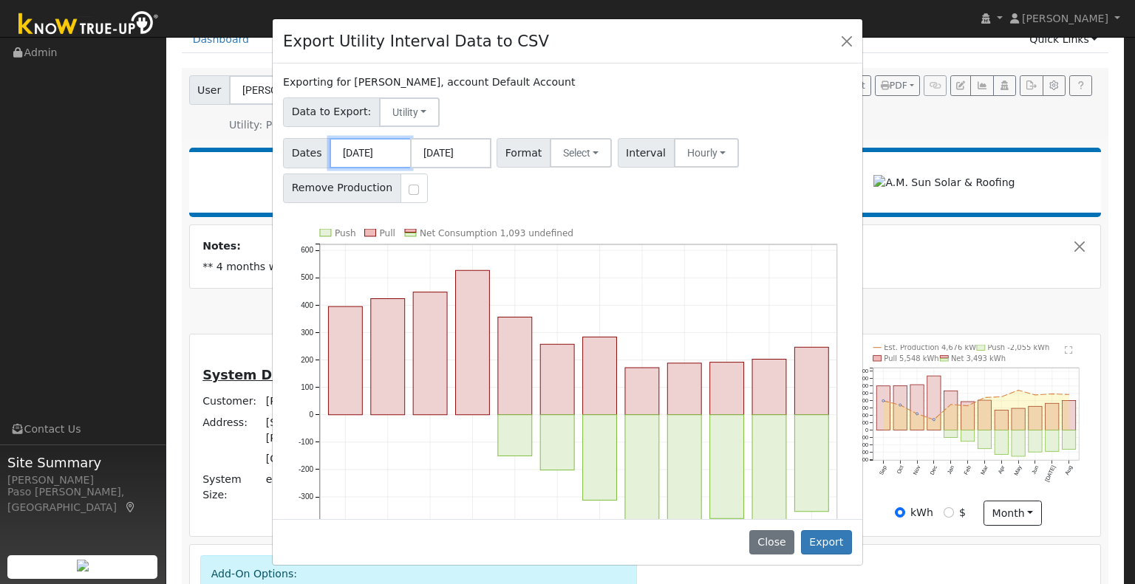
click at [384, 146] on input "[DATE]" at bounding box center [369, 153] width 81 height 30
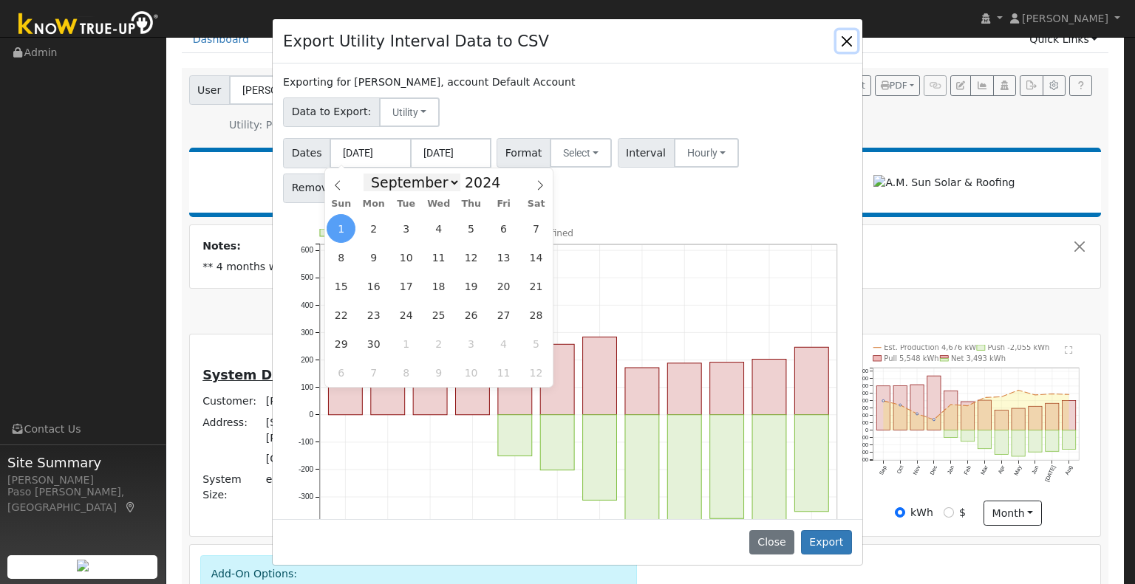
click at [453, 182] on select "January February March April May June July August September October November De…" at bounding box center [411, 183] width 97 height 18
select select "0"
click at [375, 174] on select "January February March April May June July August September October November De…" at bounding box center [411, 183] width 97 height 18
click at [503, 182] on span at bounding box center [508, 178] width 10 height 8
type input "2025"
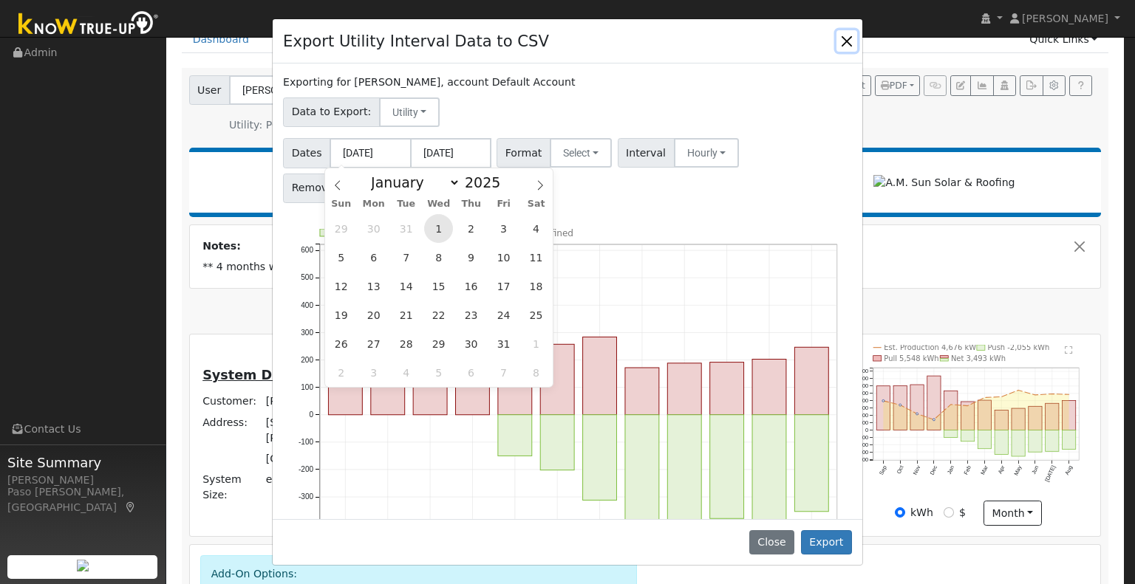
click at [441, 222] on span "1" at bounding box center [438, 228] width 29 height 29
type input "[DATE]"
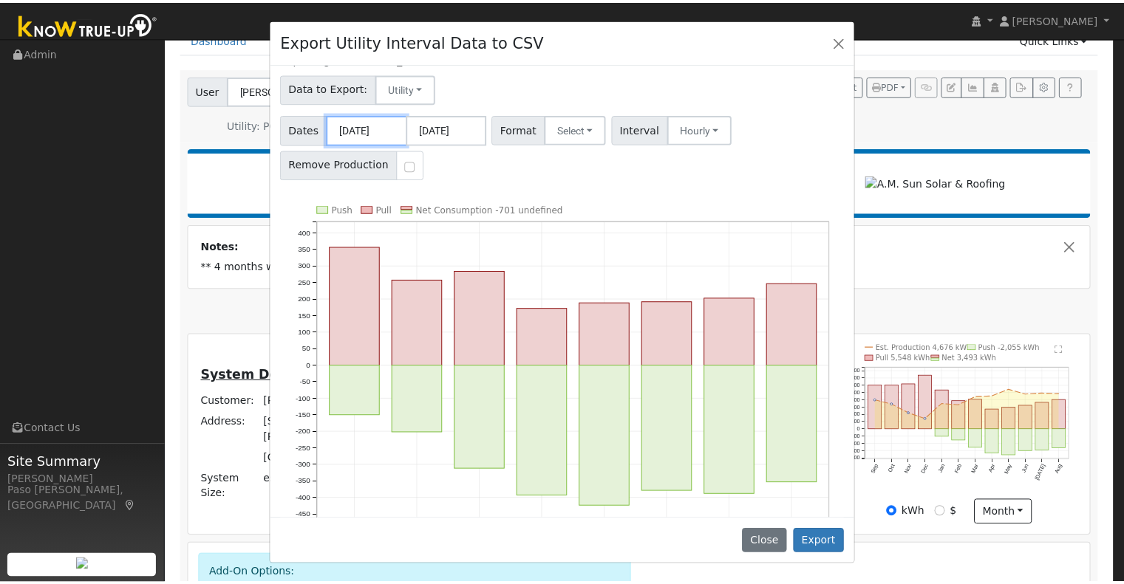
scroll to position [0, 0]
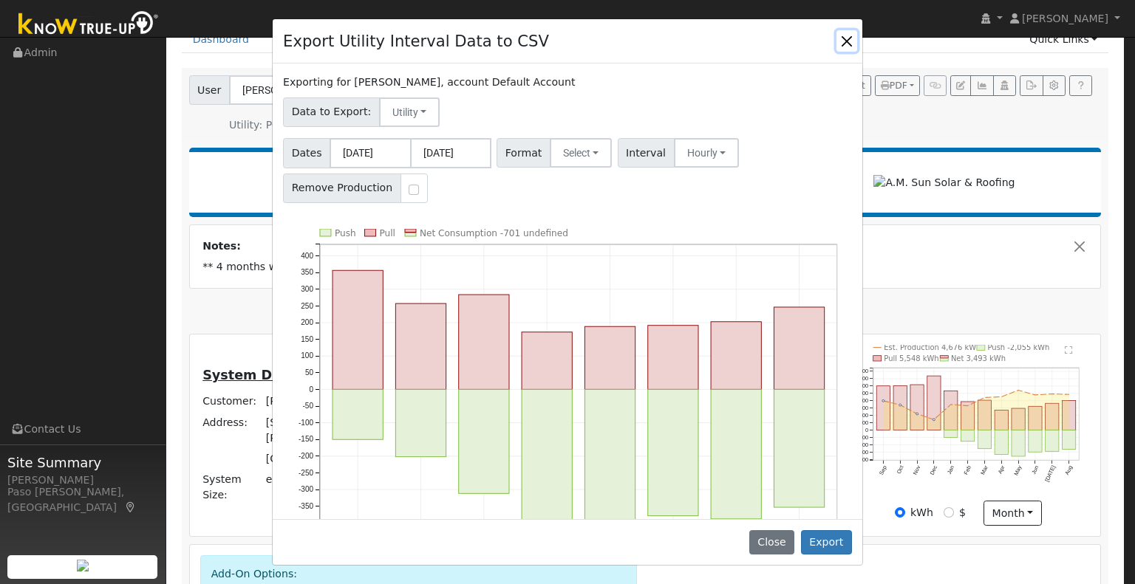
click at [845, 41] on button "Close" at bounding box center [846, 40] width 21 height 21
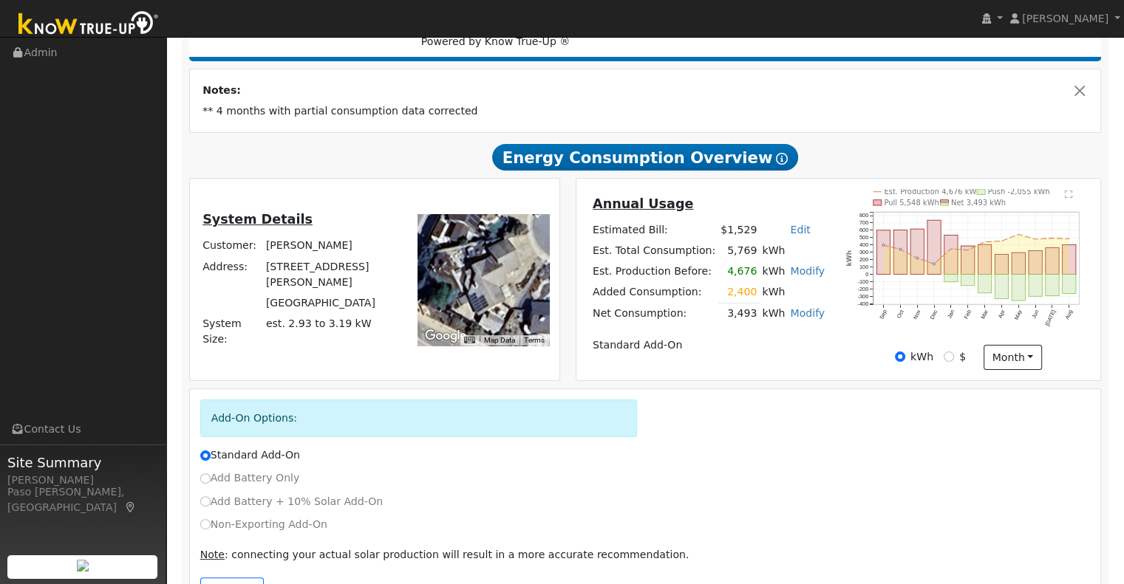
scroll to position [284, 0]
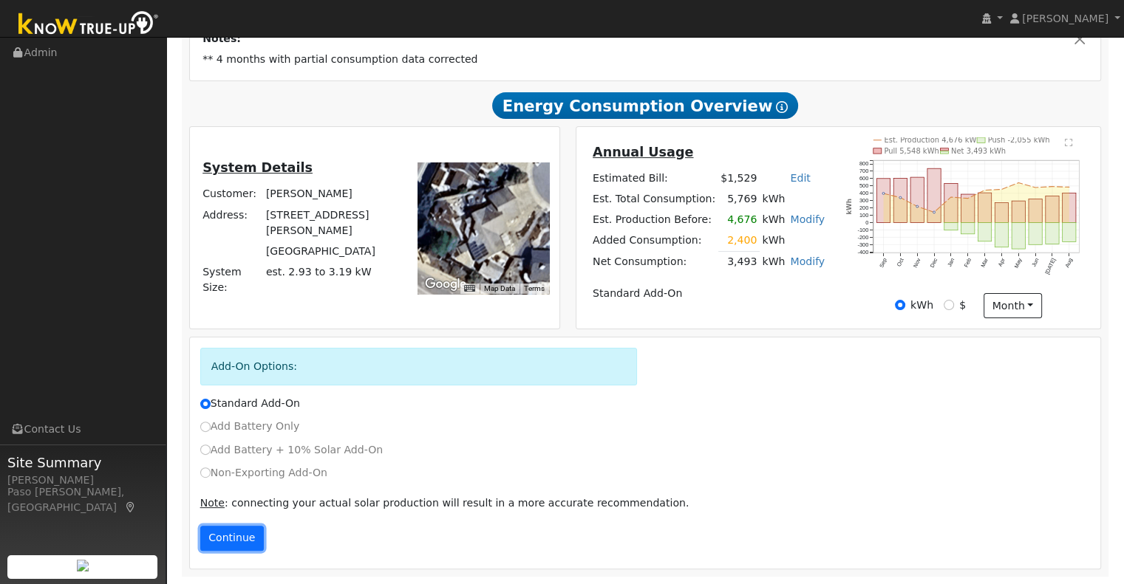
click at [236, 544] on button "Continue" at bounding box center [232, 538] width 64 height 25
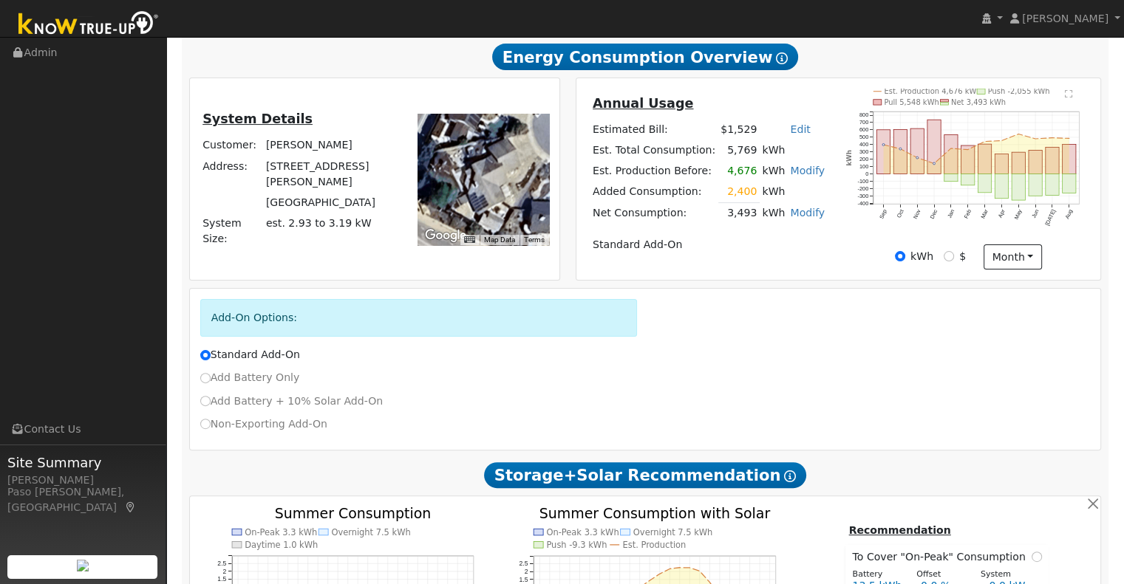
scroll to position [0, 0]
